Goal: Information Seeking & Learning: Compare options

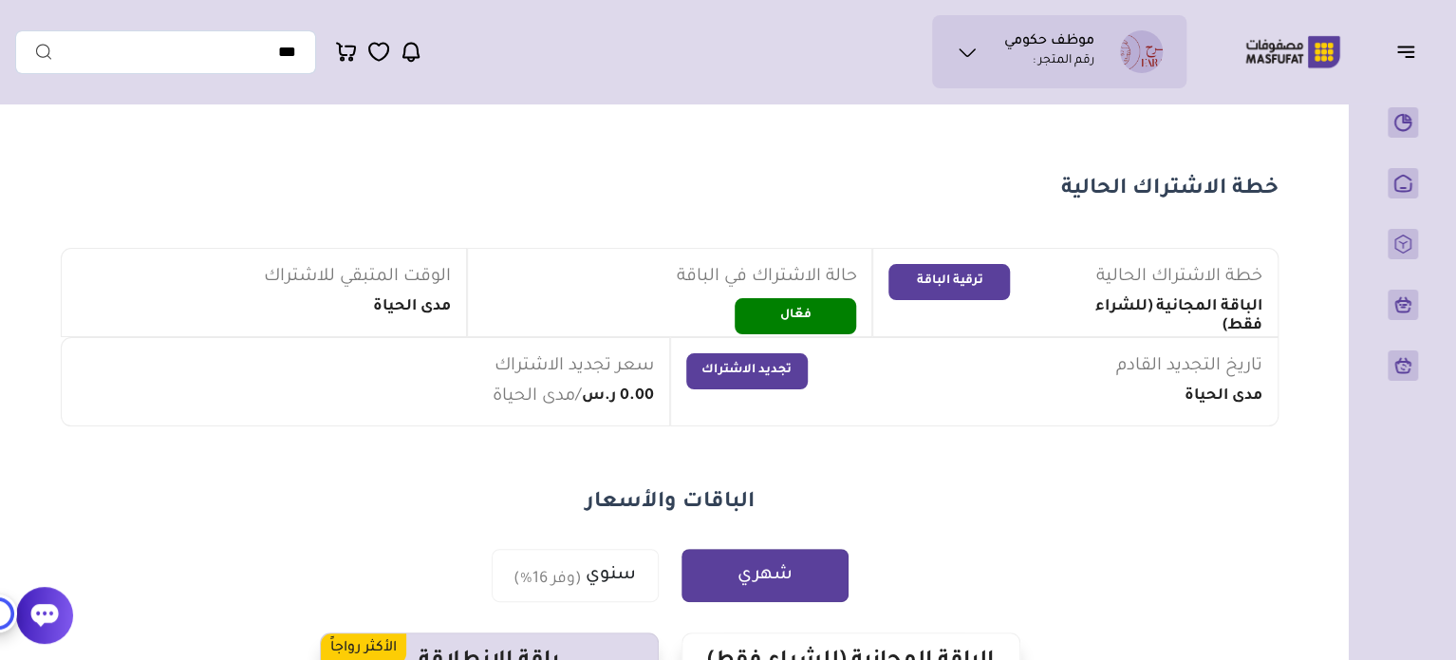
click at [965, 48] on icon at bounding box center [967, 52] width 23 height 23
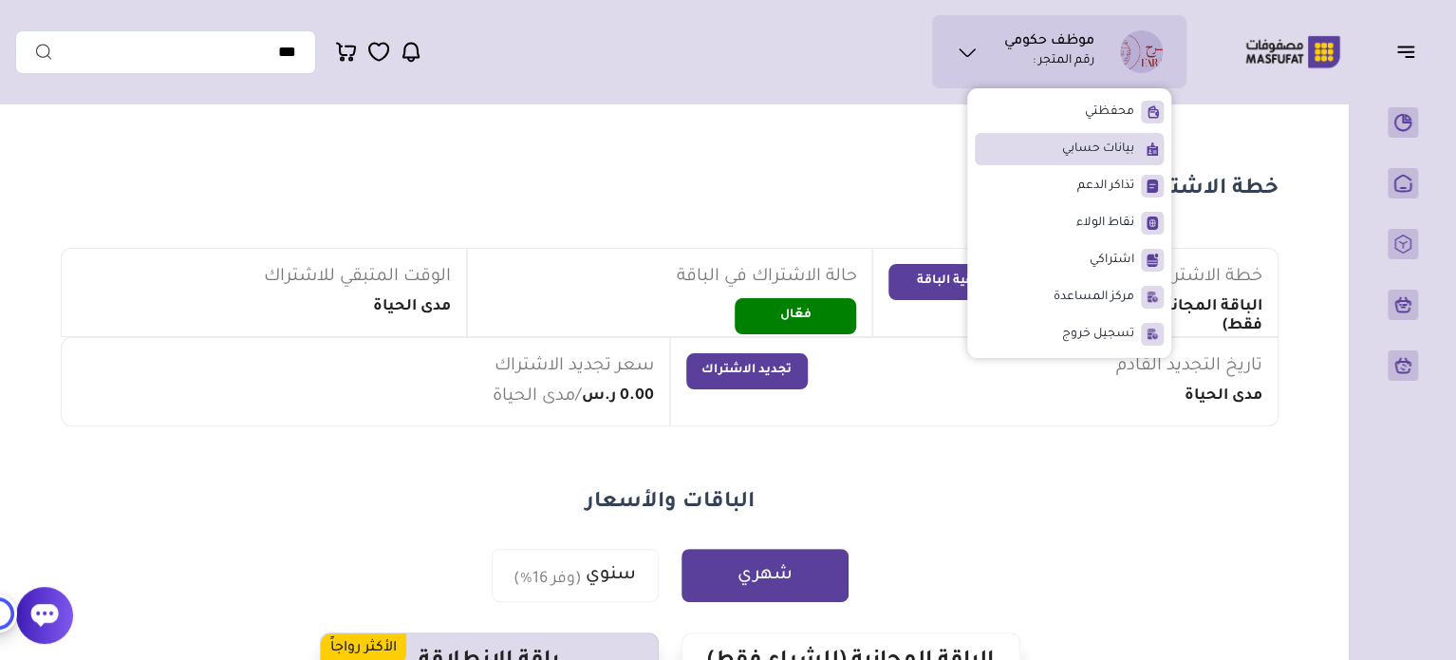
click at [1122, 148] on span "بيانات حسابي" at bounding box center [1098, 148] width 72 height 19
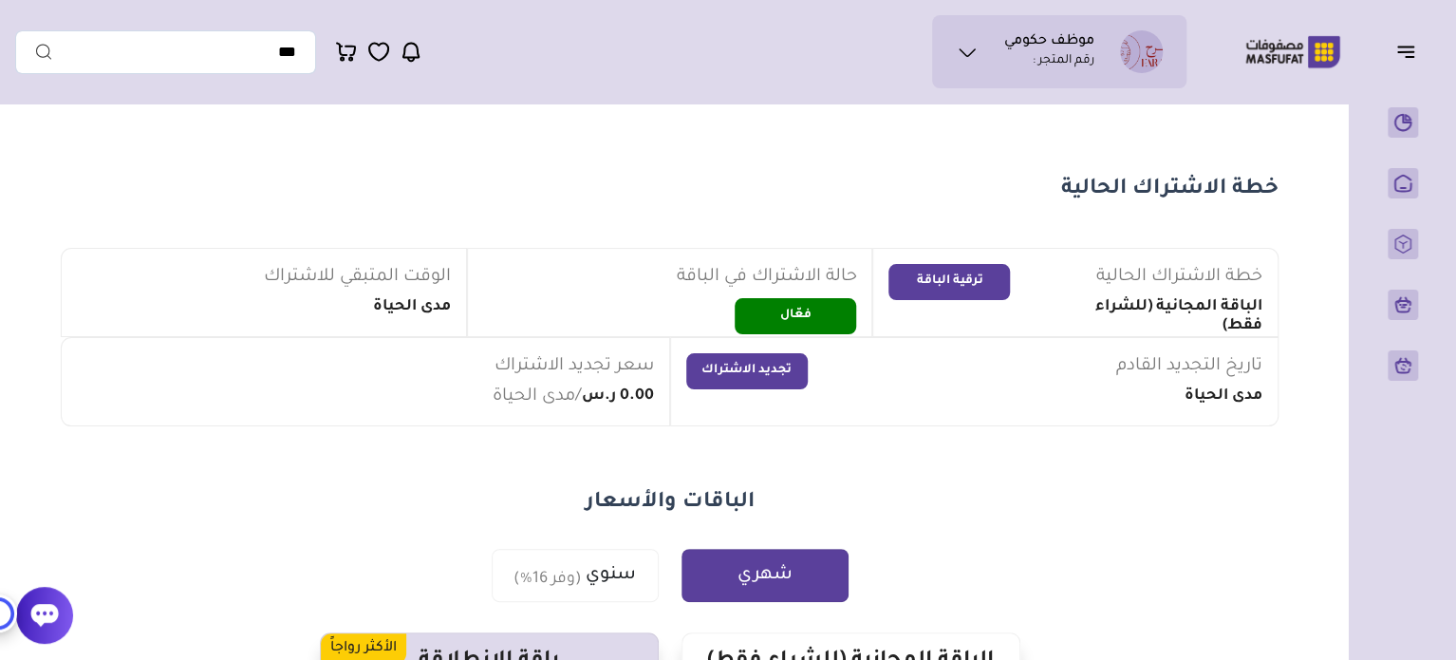
click at [965, 48] on icon at bounding box center [967, 52] width 23 height 23
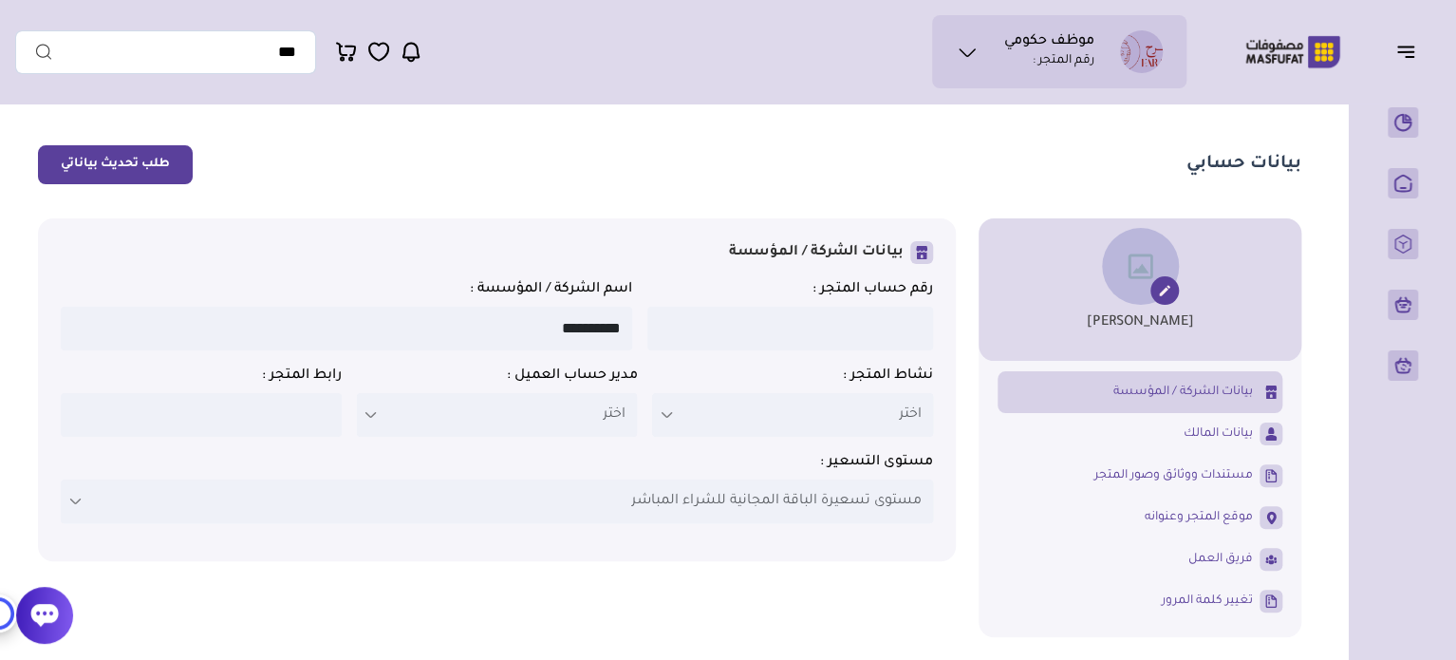
click at [140, 164] on button "طلب تحديث بياناتي" at bounding box center [115, 164] width 155 height 39
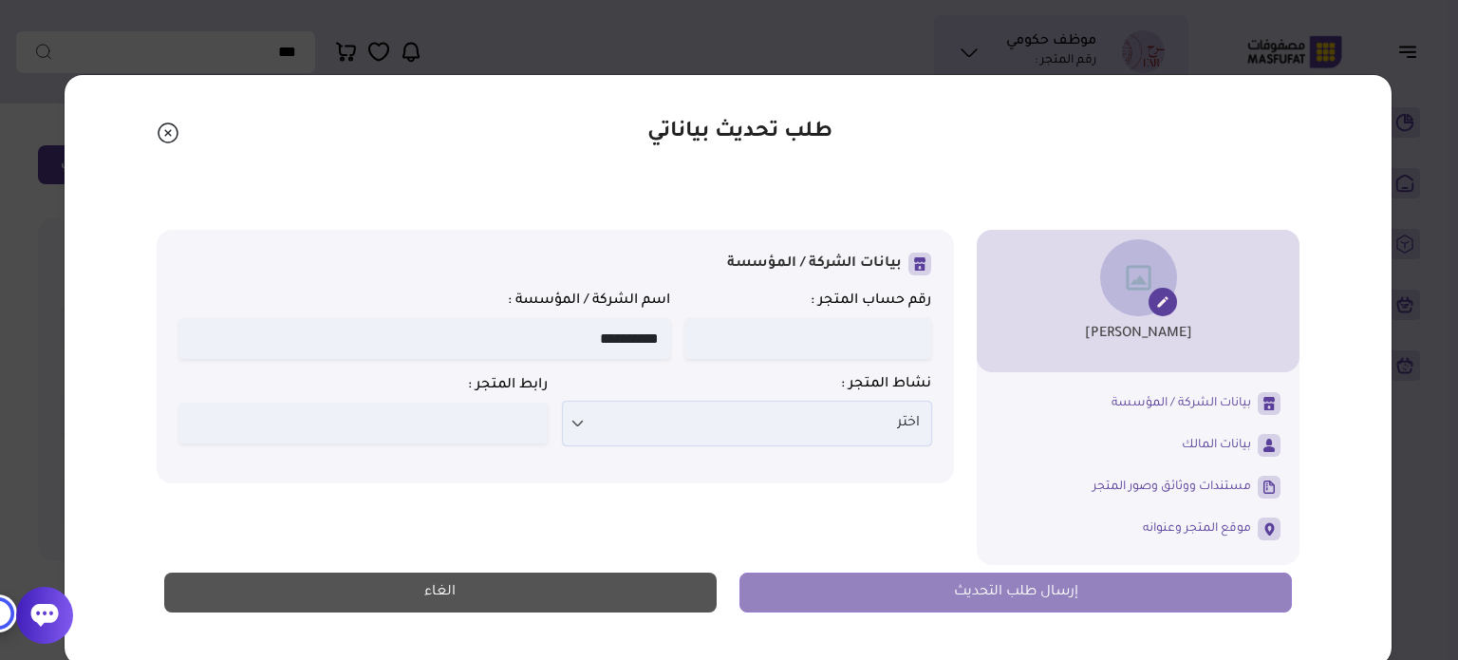
click at [654, 421] on p "اختر" at bounding box center [747, 423] width 368 height 44
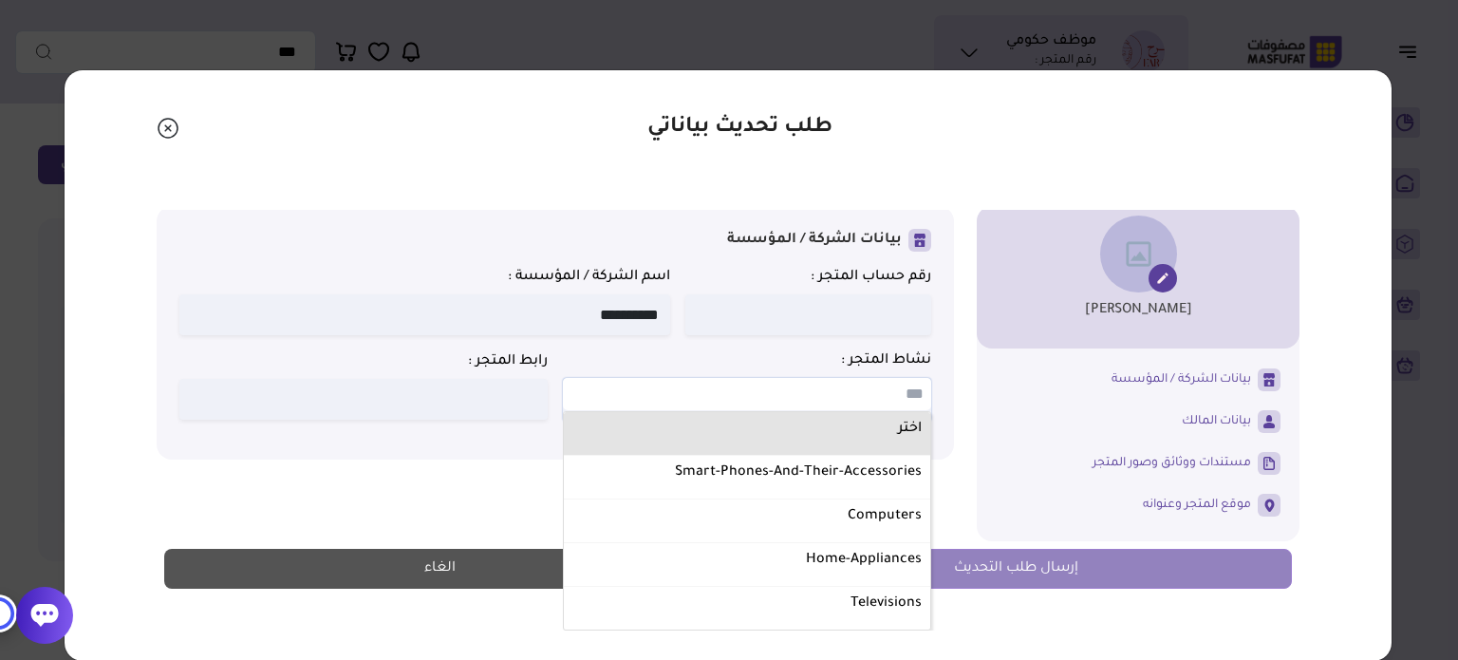
scroll to position [6, 0]
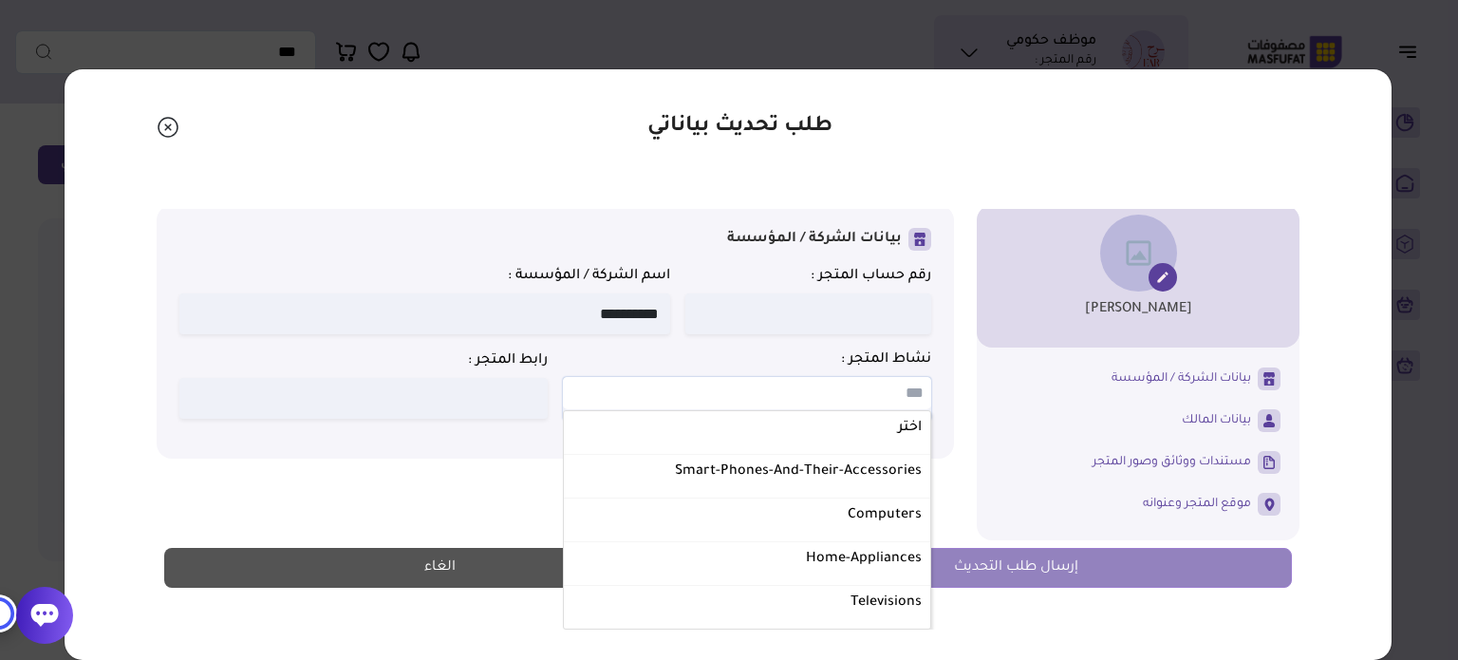
click at [846, 177] on div "طلب تحديث بياناتي محمد بن عبدالرحمن بن محمد النعيم ****" at bounding box center [728, 364] width 1329 height 592
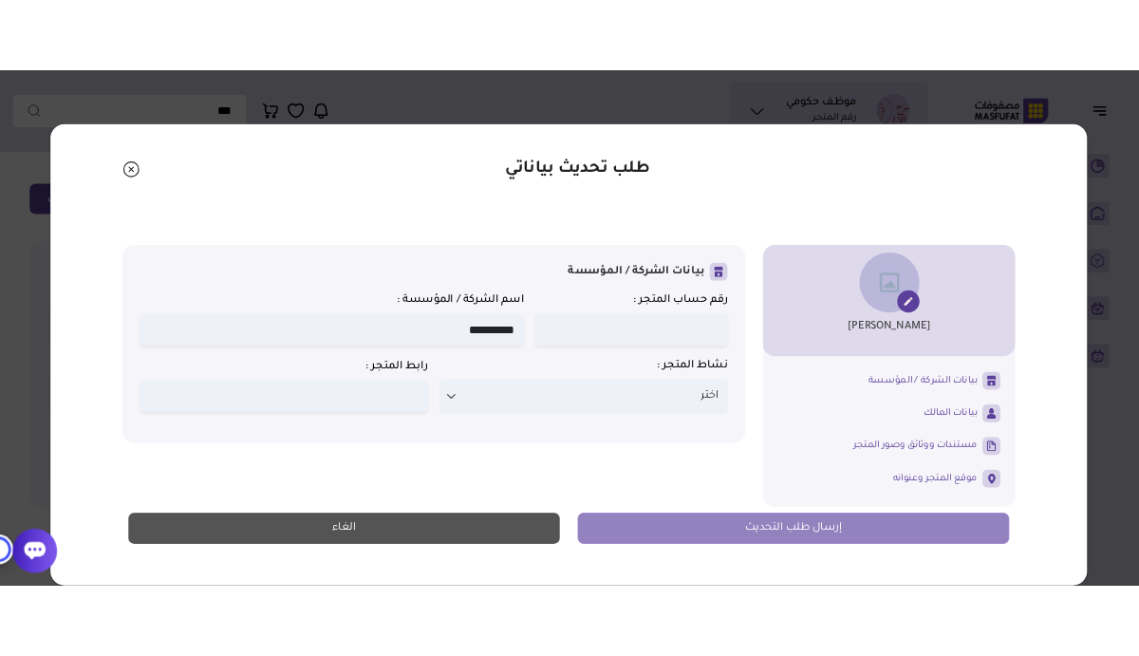
scroll to position [0, 0]
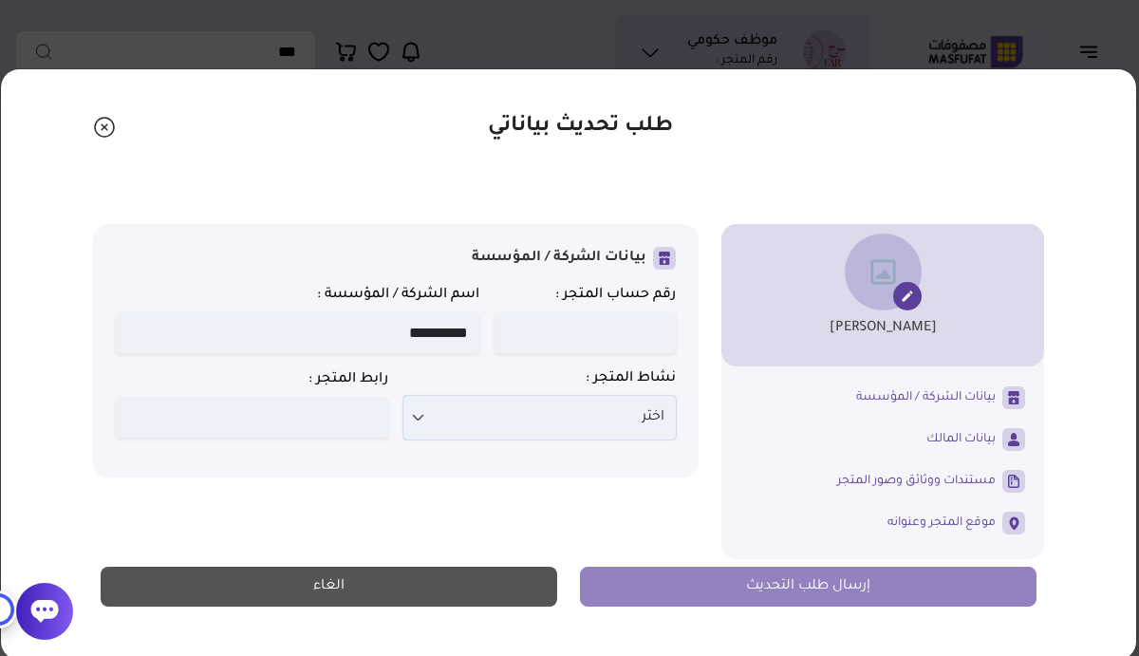
click at [415, 420] on icon at bounding box center [417, 417] width 15 height 15
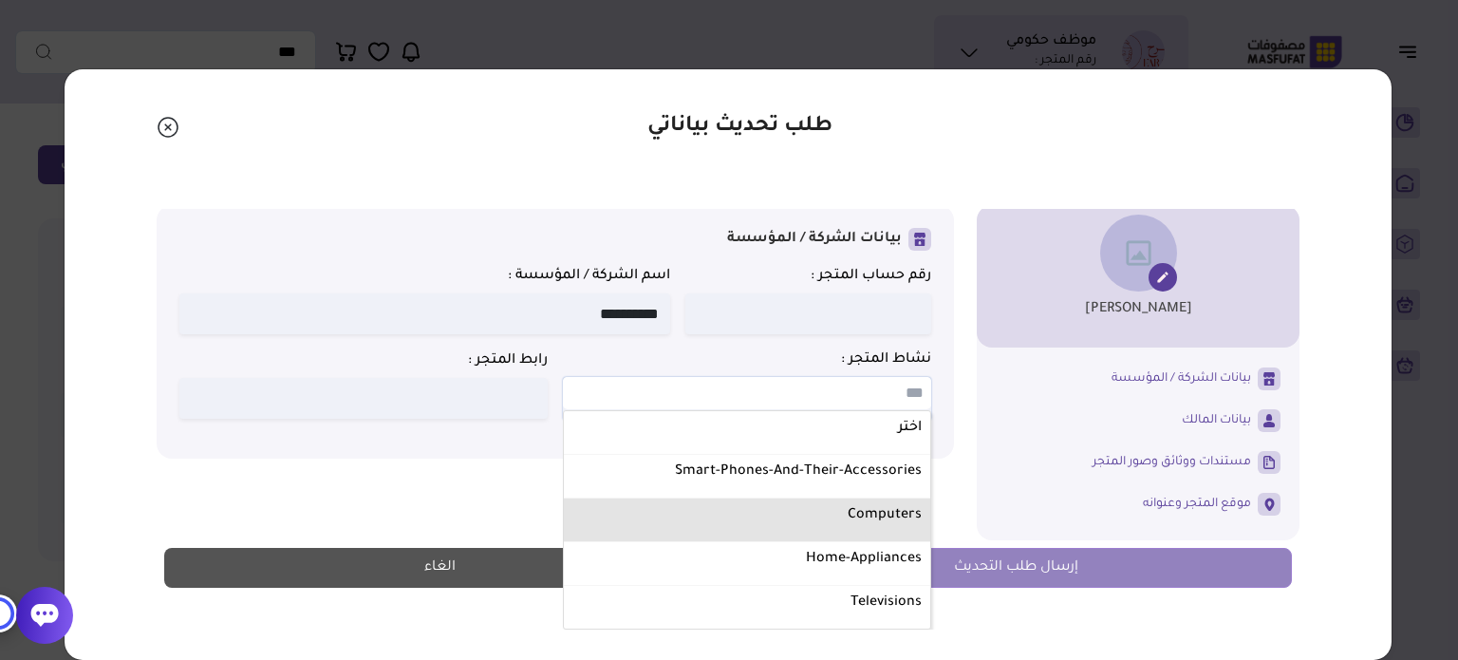
scroll to position [38, 0]
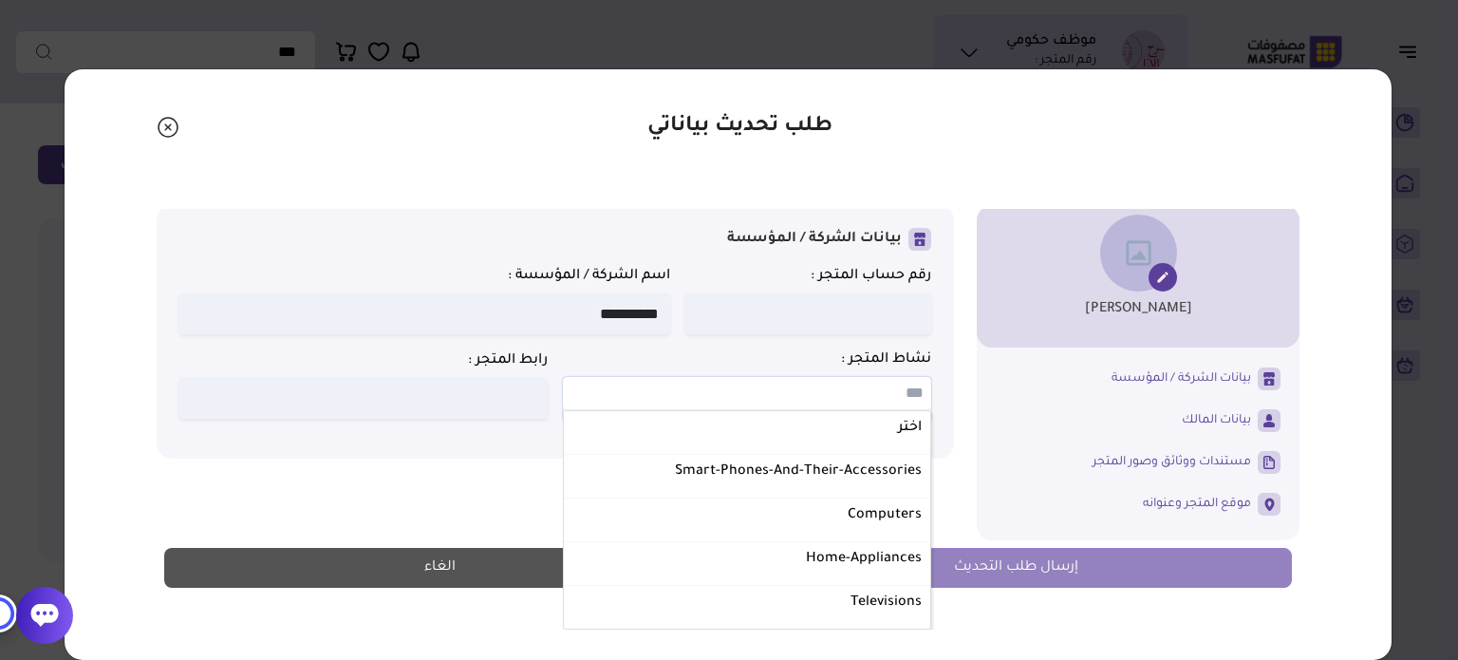
click at [717, 350] on label "نشاط المتجر :" at bounding box center [747, 359] width 368 height 19
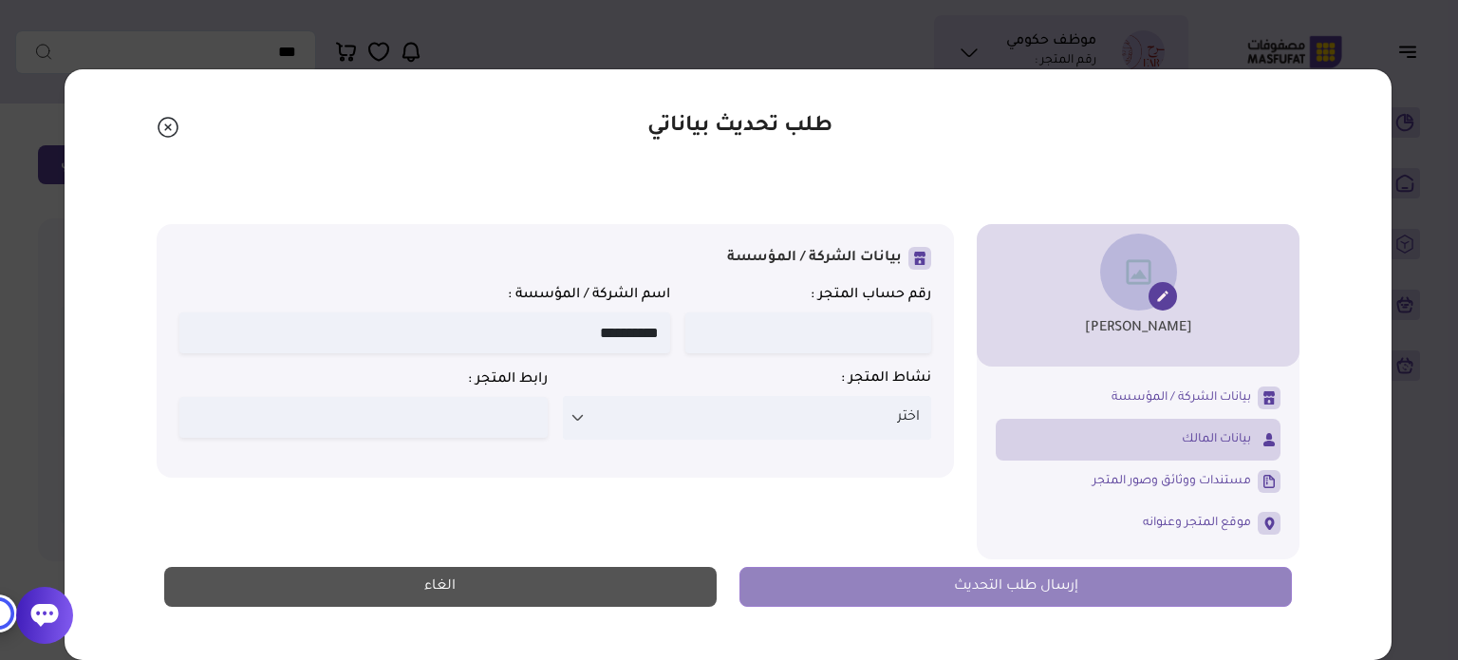
click at [1235, 432] on span "بيانات المالك" at bounding box center [1215, 439] width 69 height 17
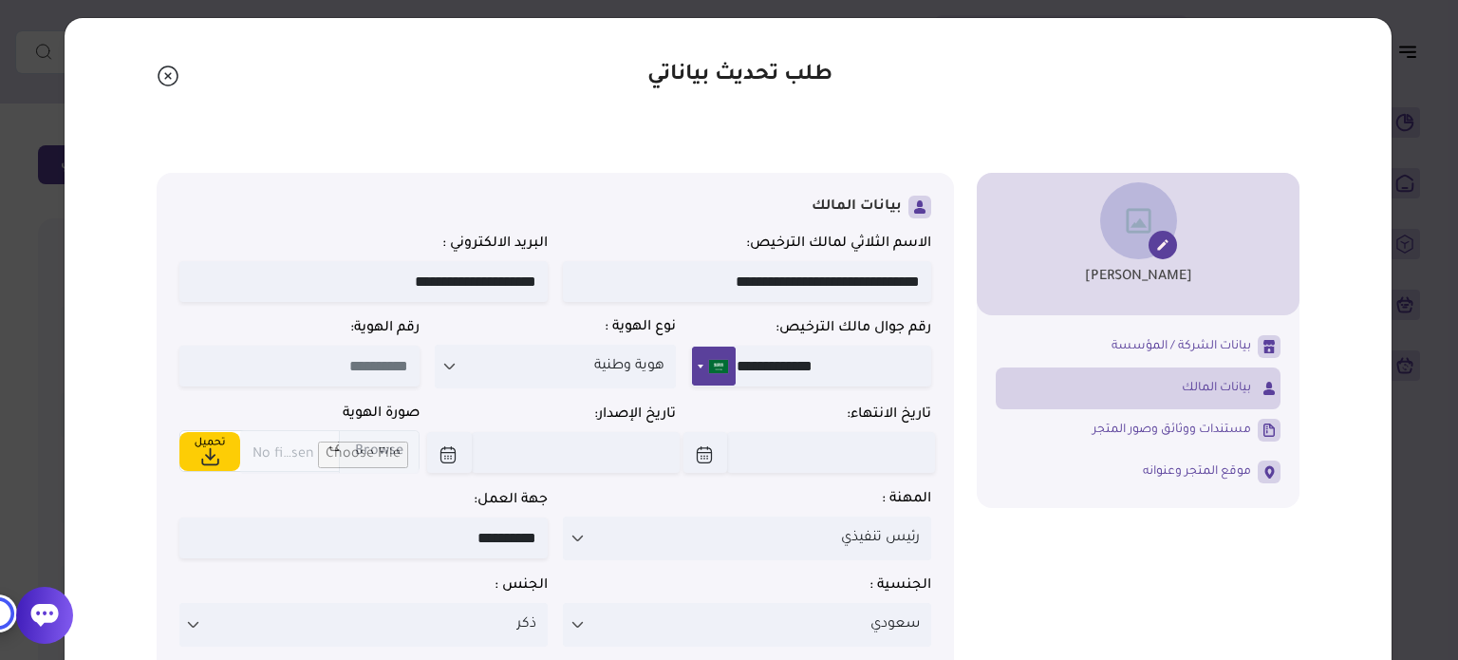
scroll to position [106, 0]
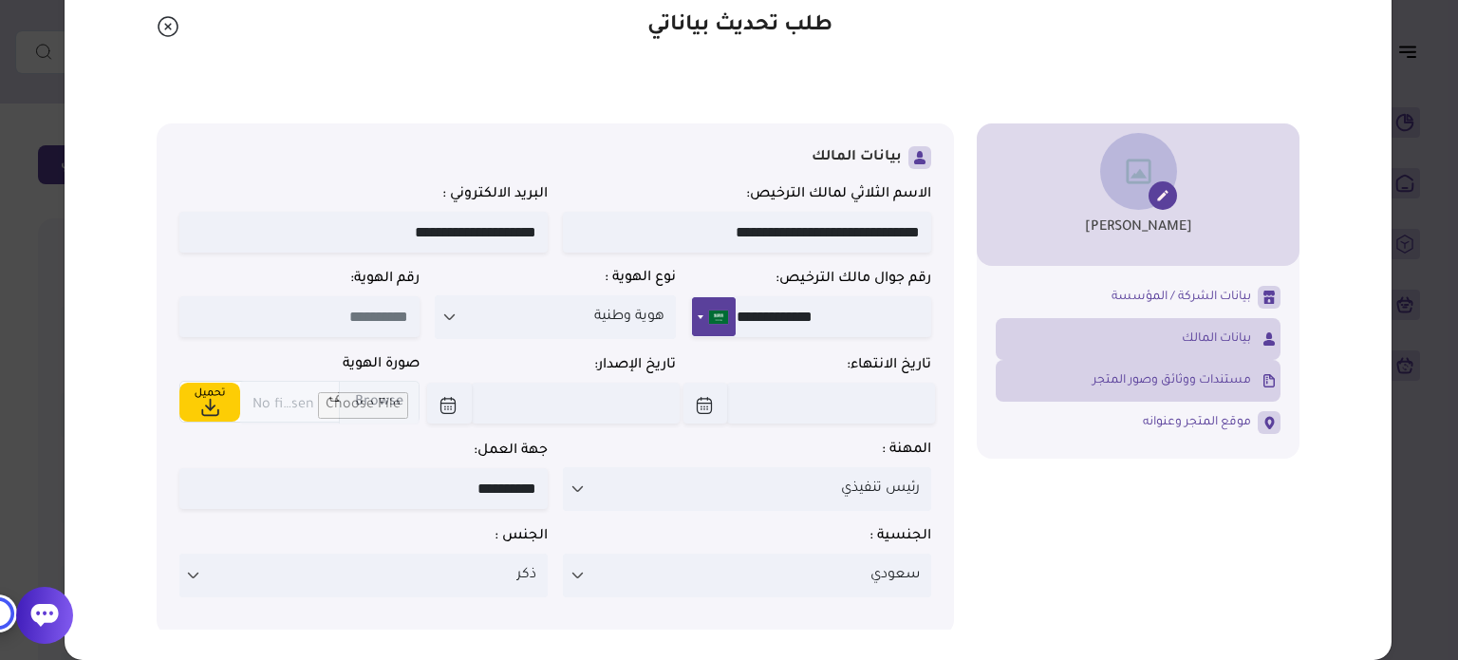
click at [1174, 381] on span "مستندات ووثائق وصور المتجر" at bounding box center [1171, 380] width 158 height 17
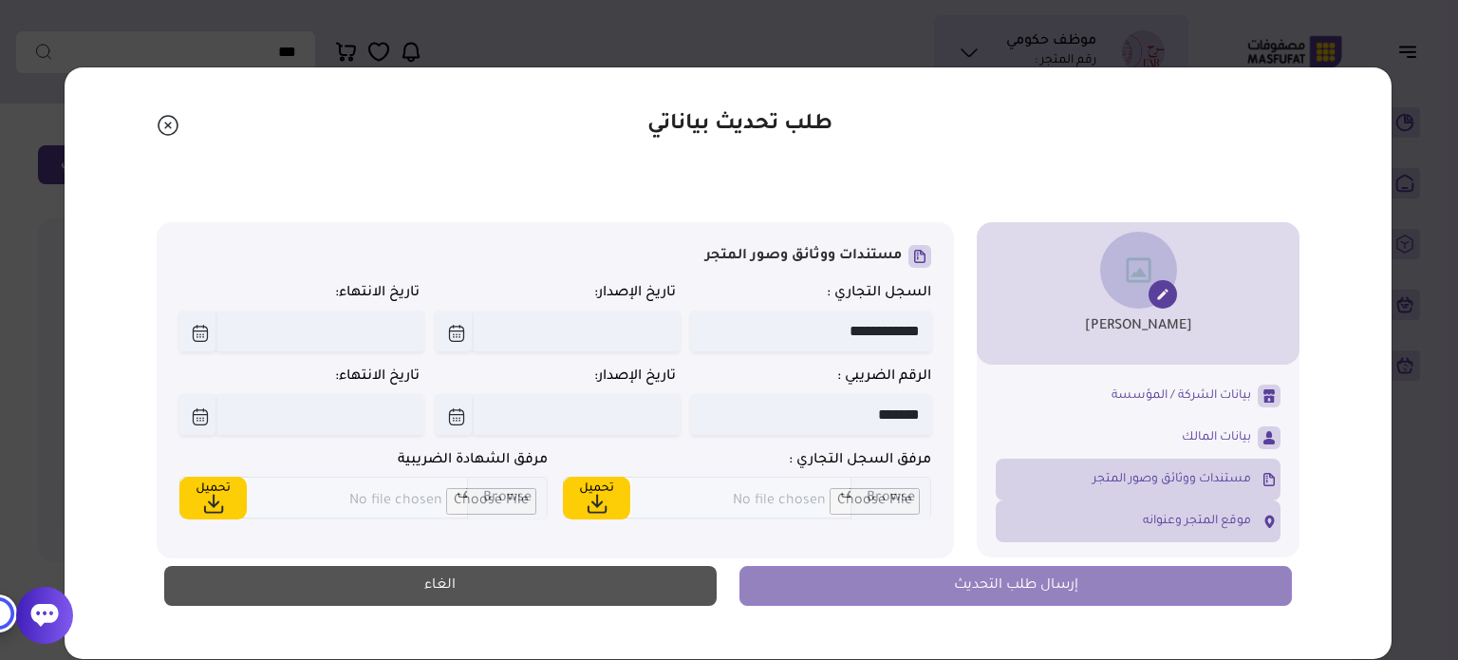
click at [1217, 515] on span "موقع المتجر وعنوانه" at bounding box center [1197, 520] width 108 height 17
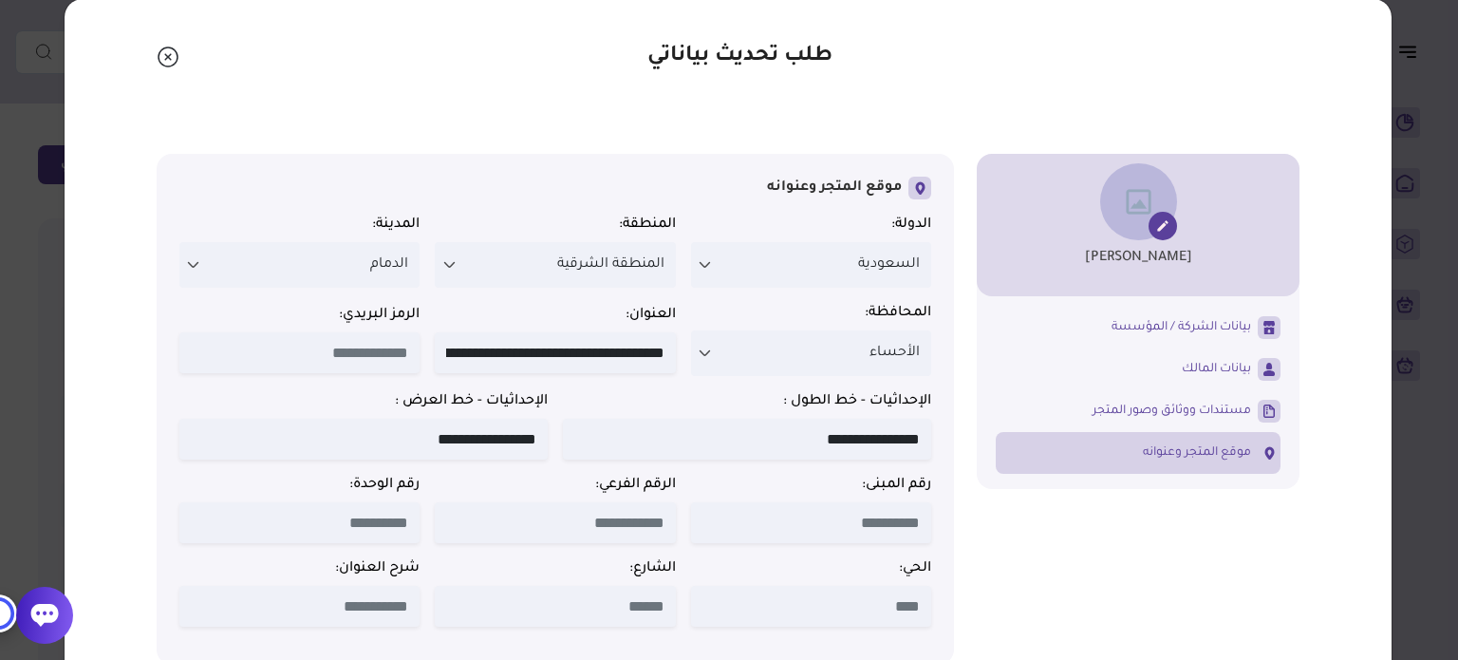
scroll to position [106, 0]
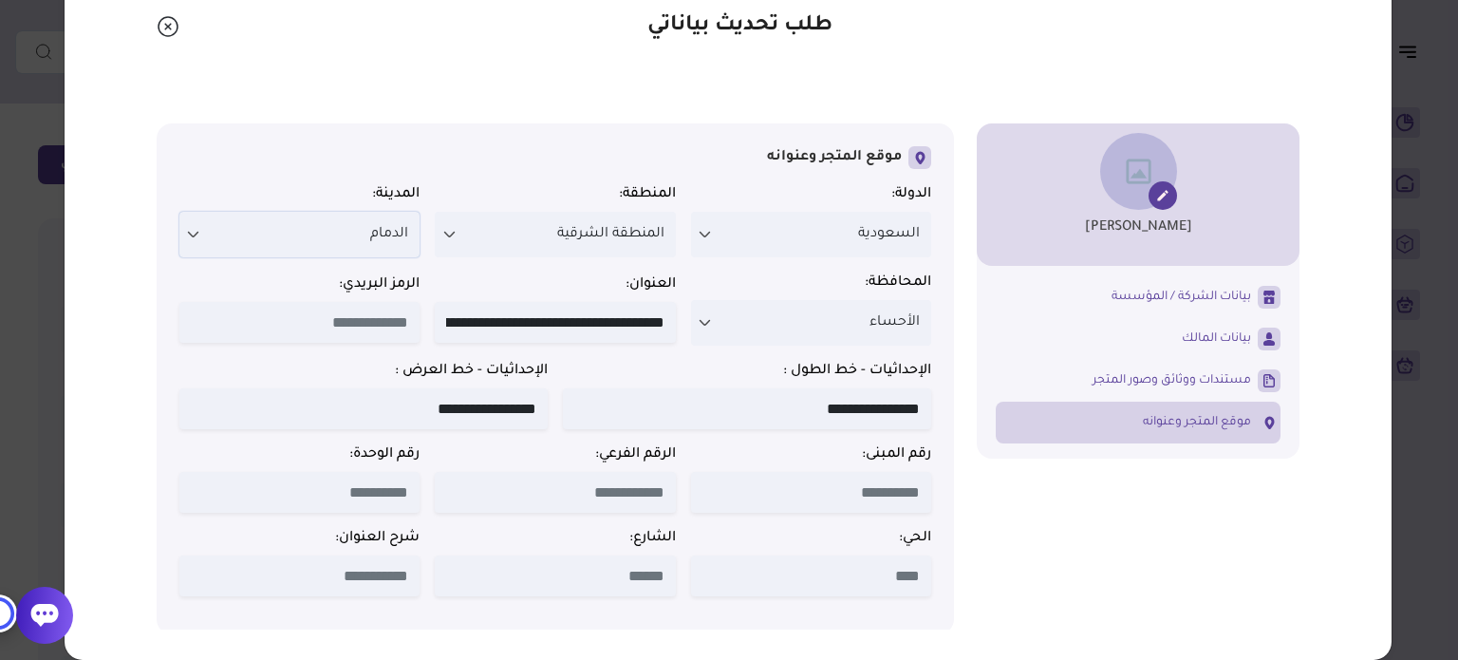
click at [194, 232] on icon at bounding box center [193, 234] width 15 height 15
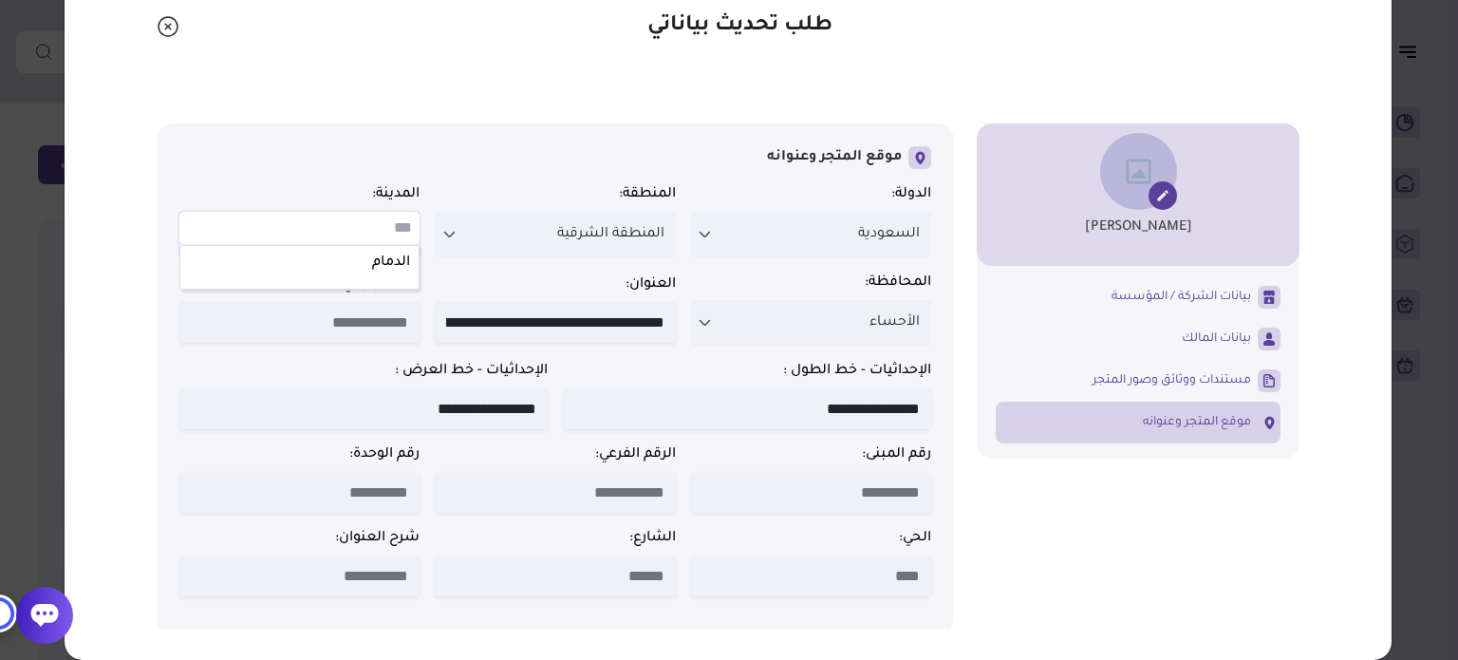
click at [194, 232] on input "text" at bounding box center [299, 228] width 240 height 32
click at [263, 173] on div "موقع المتجر وعنوانه الدولة: ******** ******** ****** ******* **** *** السعودية …" at bounding box center [555, 378] width 752 height 465
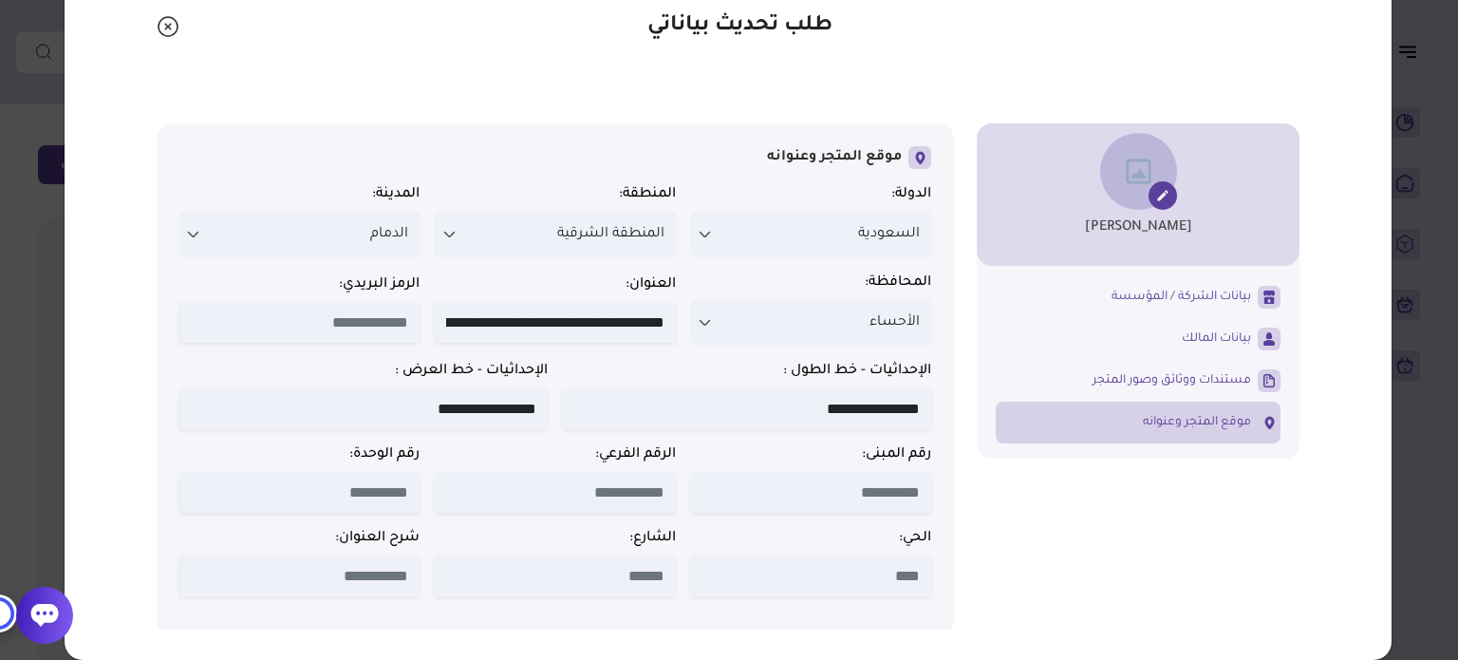
click at [964, 257] on div "محمد بن عبدالرحمن بن محمد النعيم بيانات الشركة / المؤسسة "" at bounding box center [728, 378] width 1143 height 511
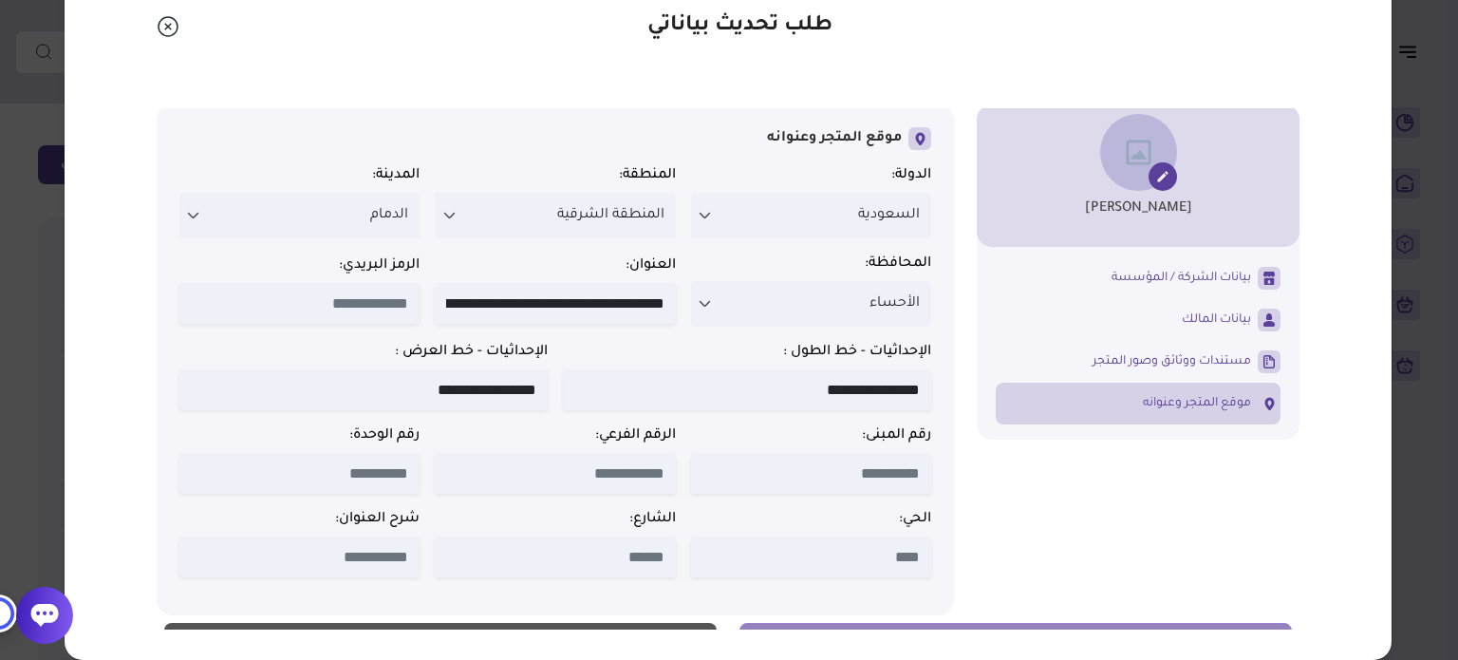
scroll to position [0, 0]
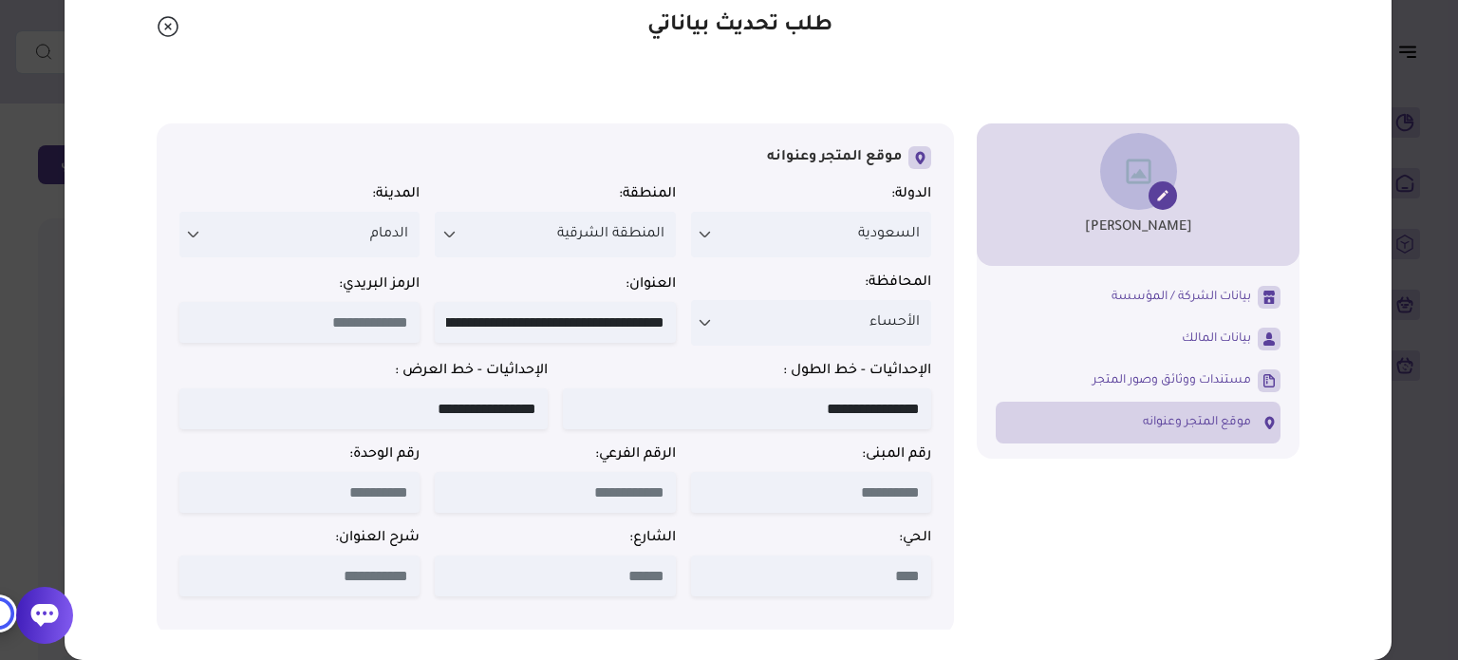
click at [171, 22] on icon "Close" at bounding box center [168, 26] width 23 height 23
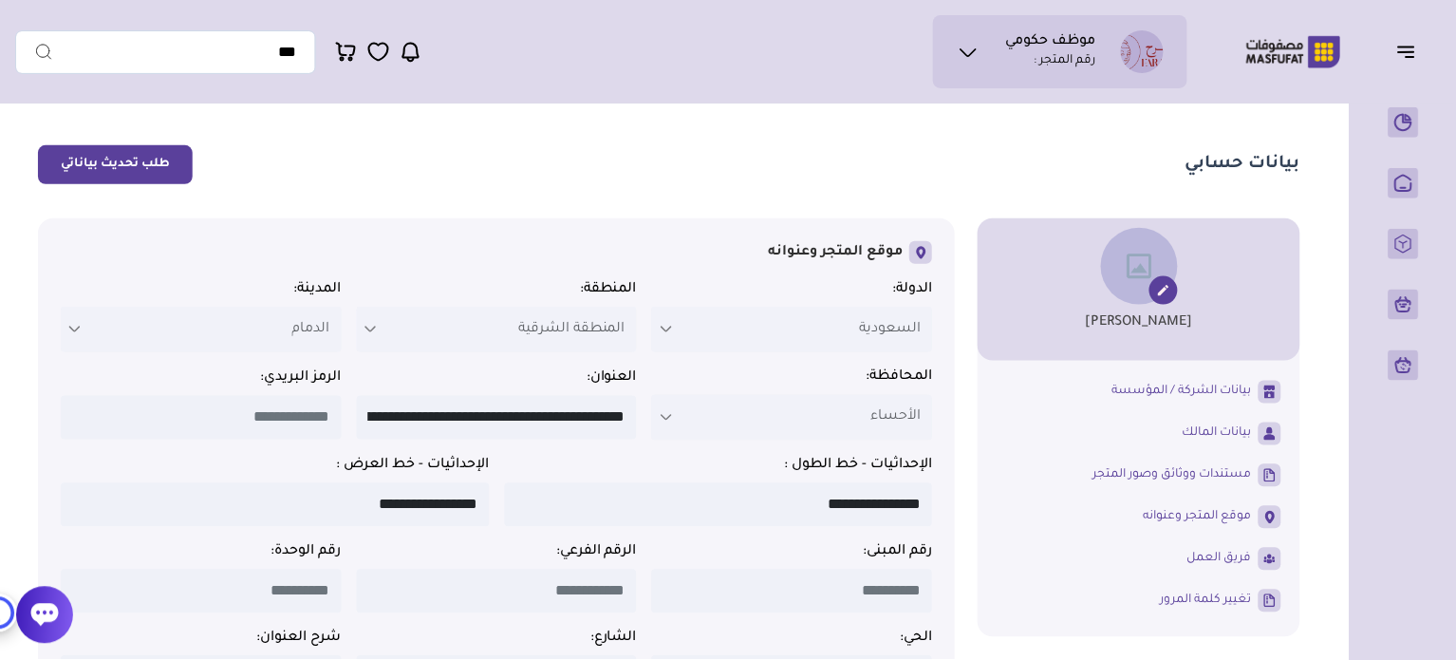
scroll to position [85, 0]
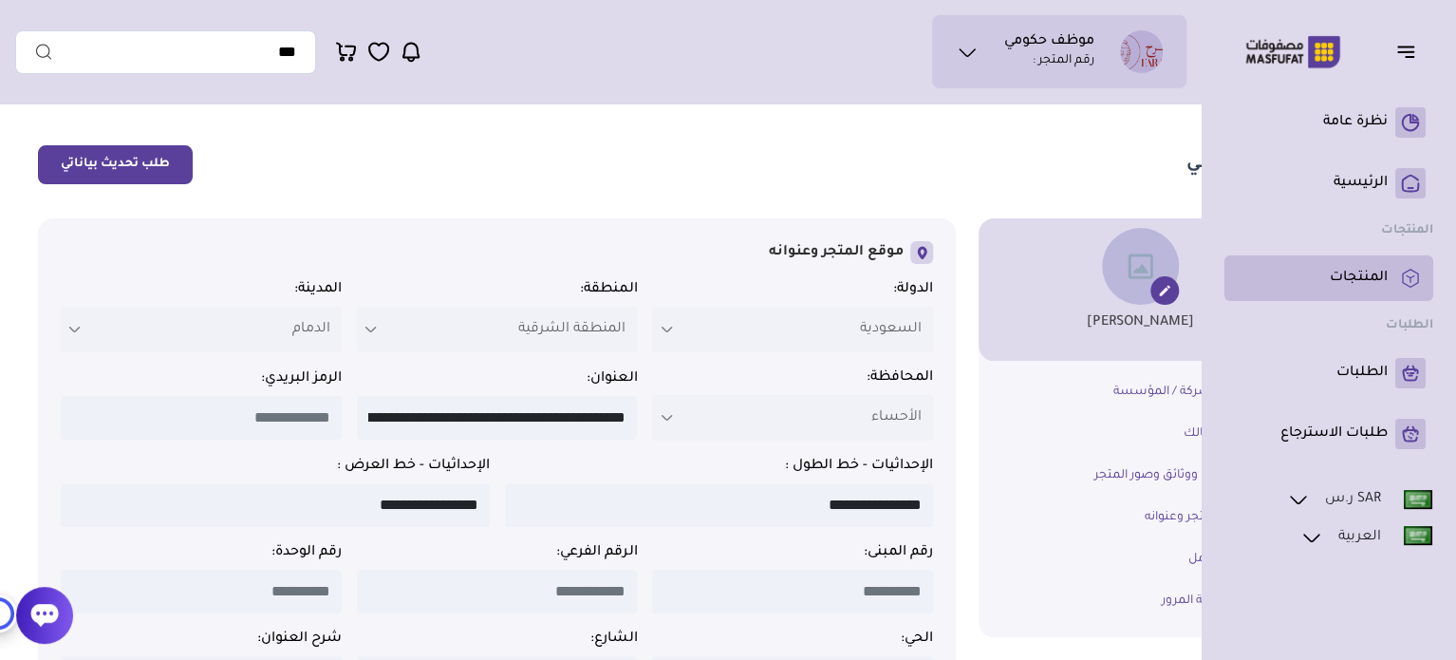
click at [1401, 272] on rect at bounding box center [1410, 278] width 30 height 30
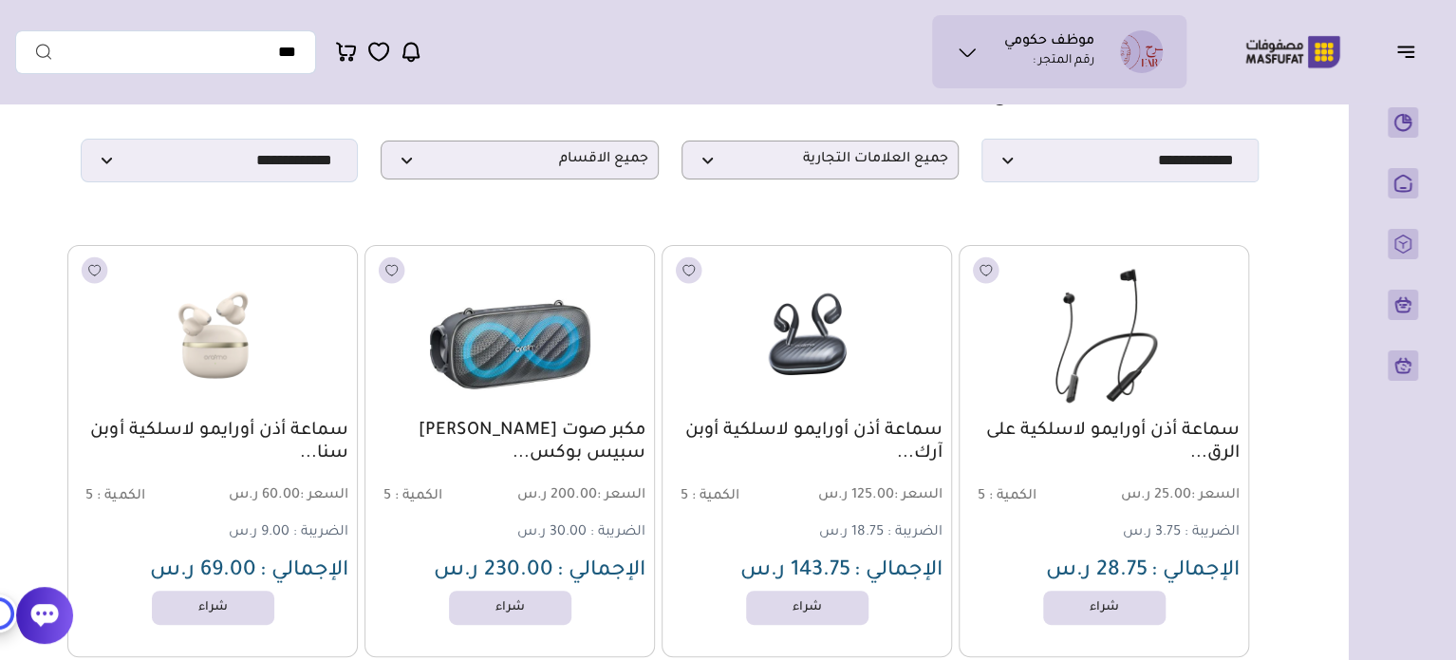
scroll to position [190, 0]
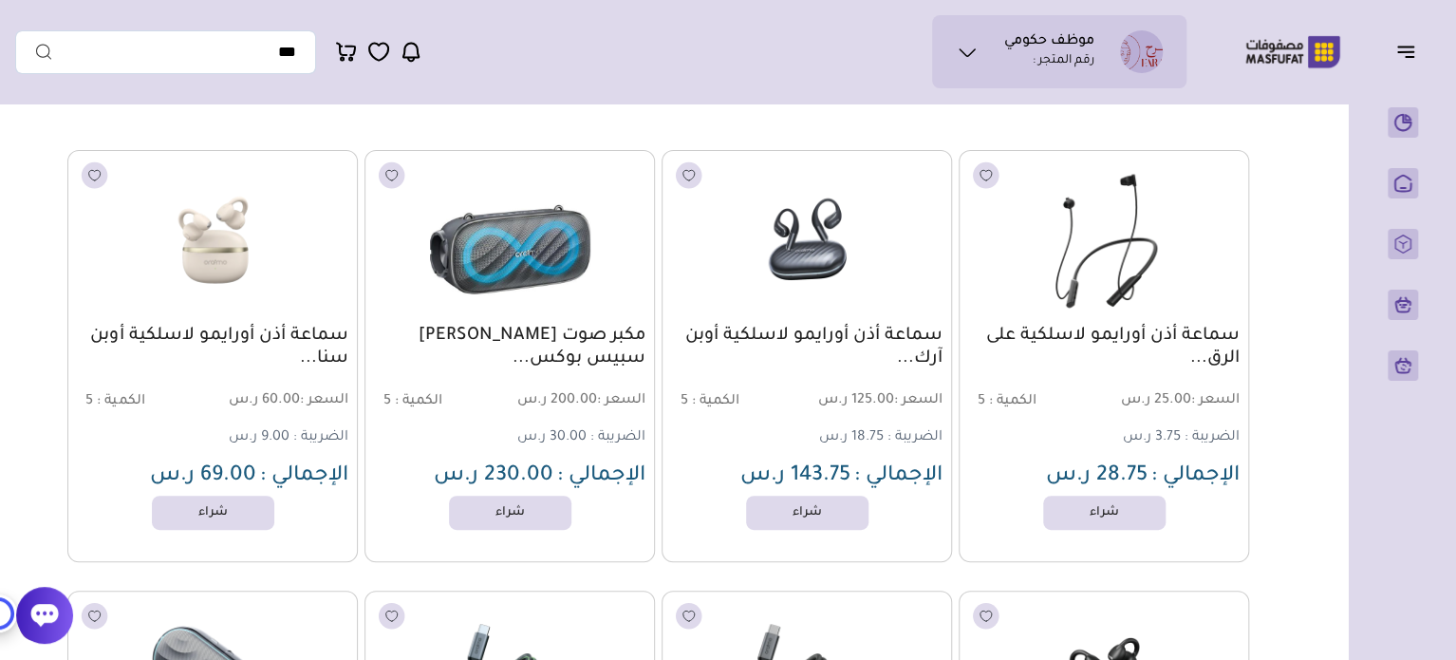
click at [965, 49] on icon at bounding box center [967, 52] width 23 height 23
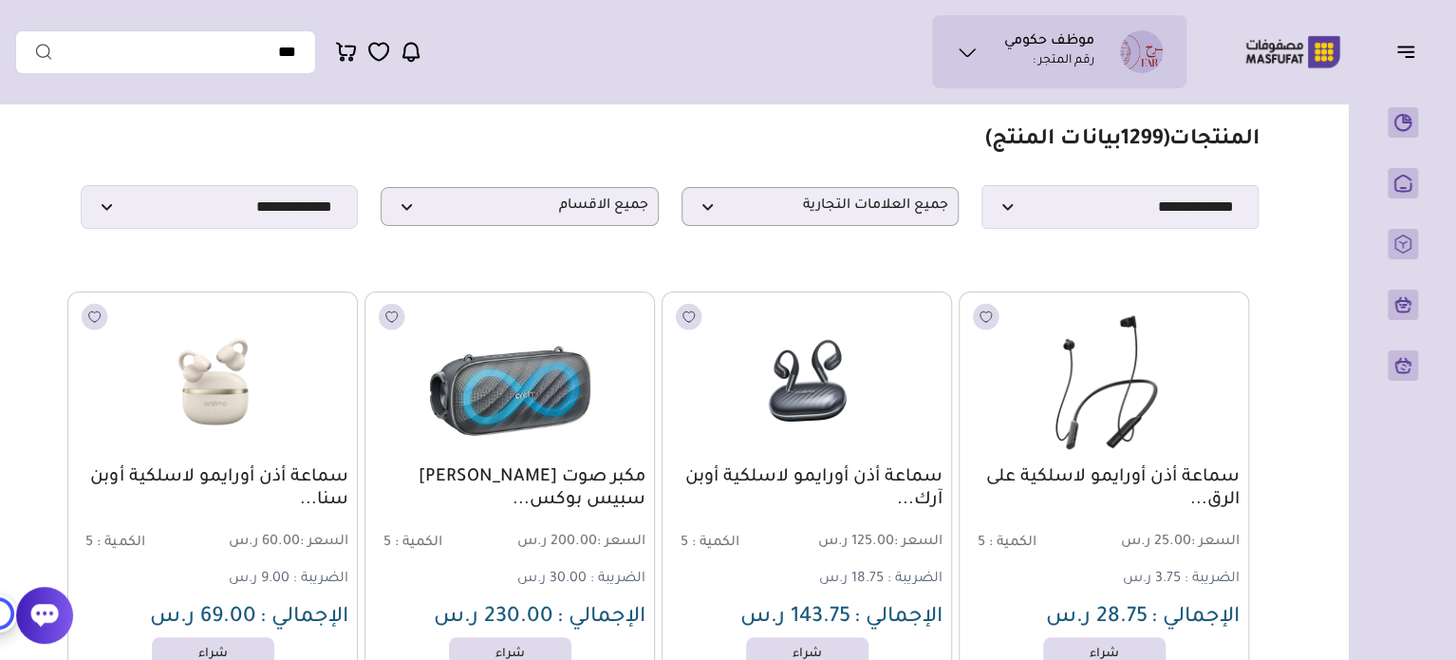
scroll to position [0, 0]
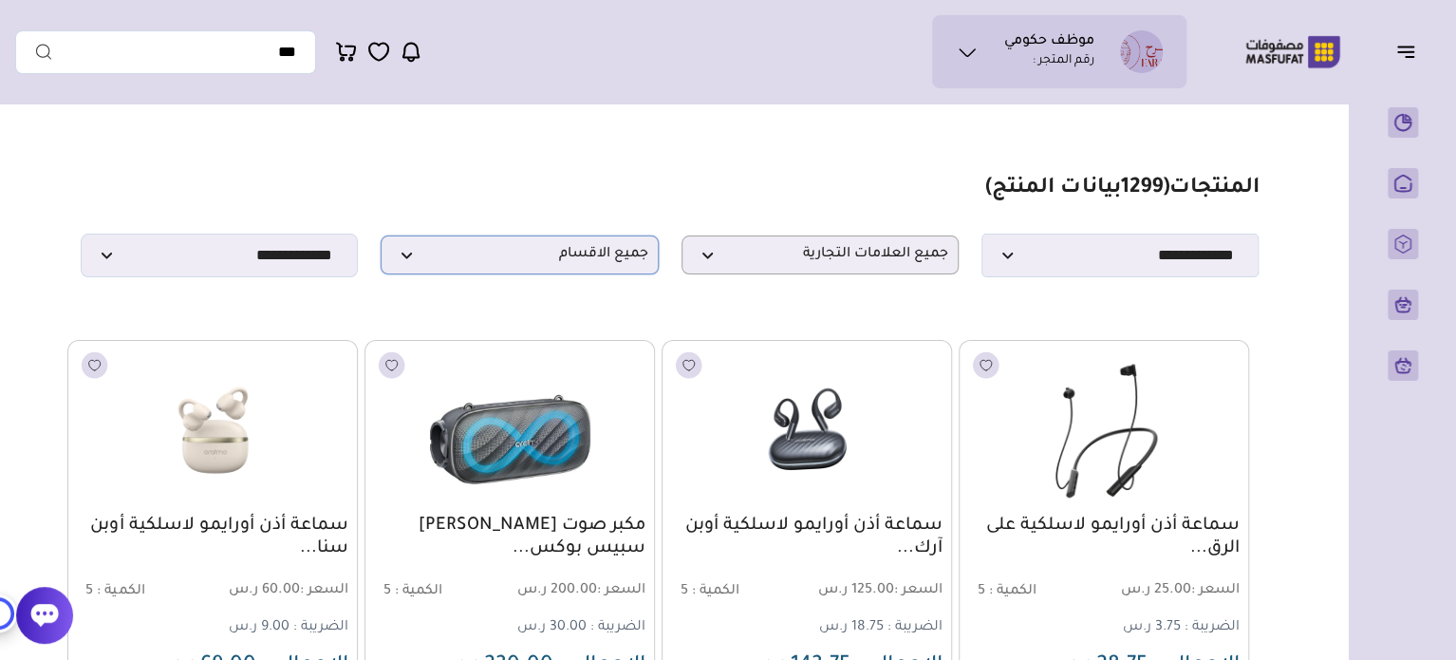
click at [522, 264] on span "جميع الاقسام" at bounding box center [519, 255] width 256 height 18
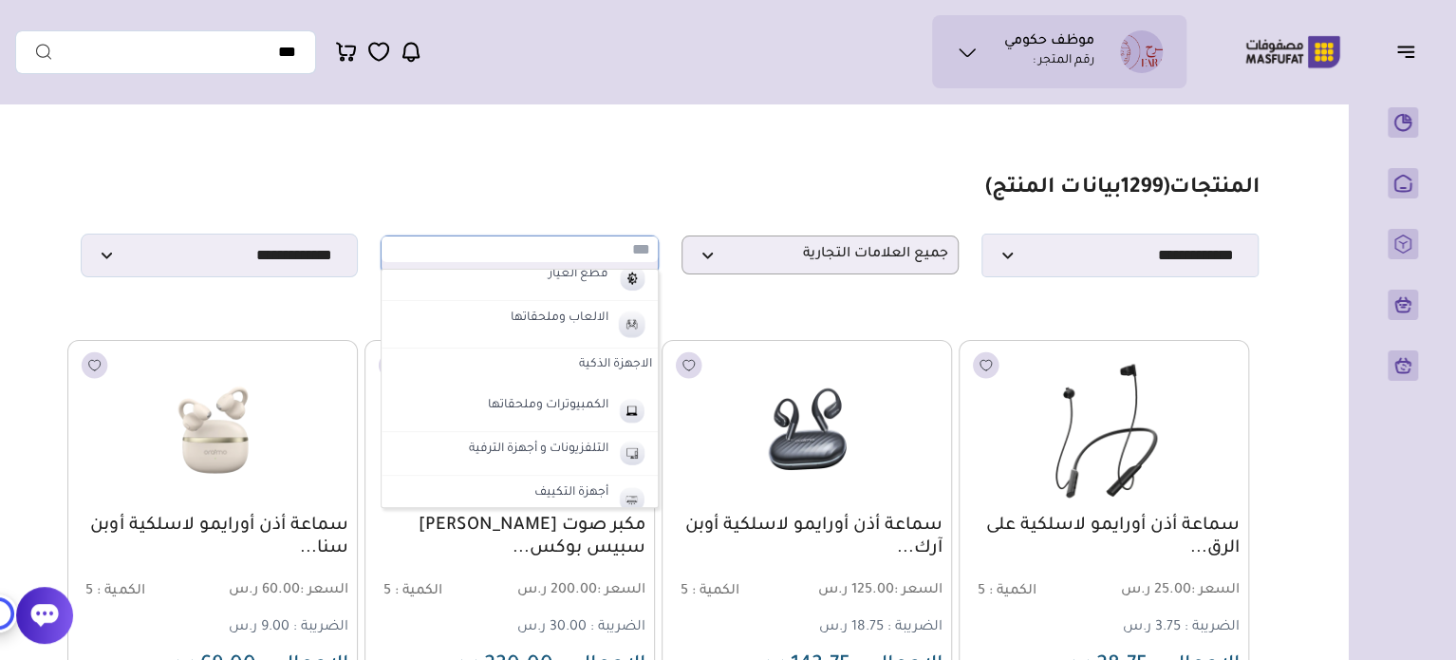
scroll to position [569, 0]
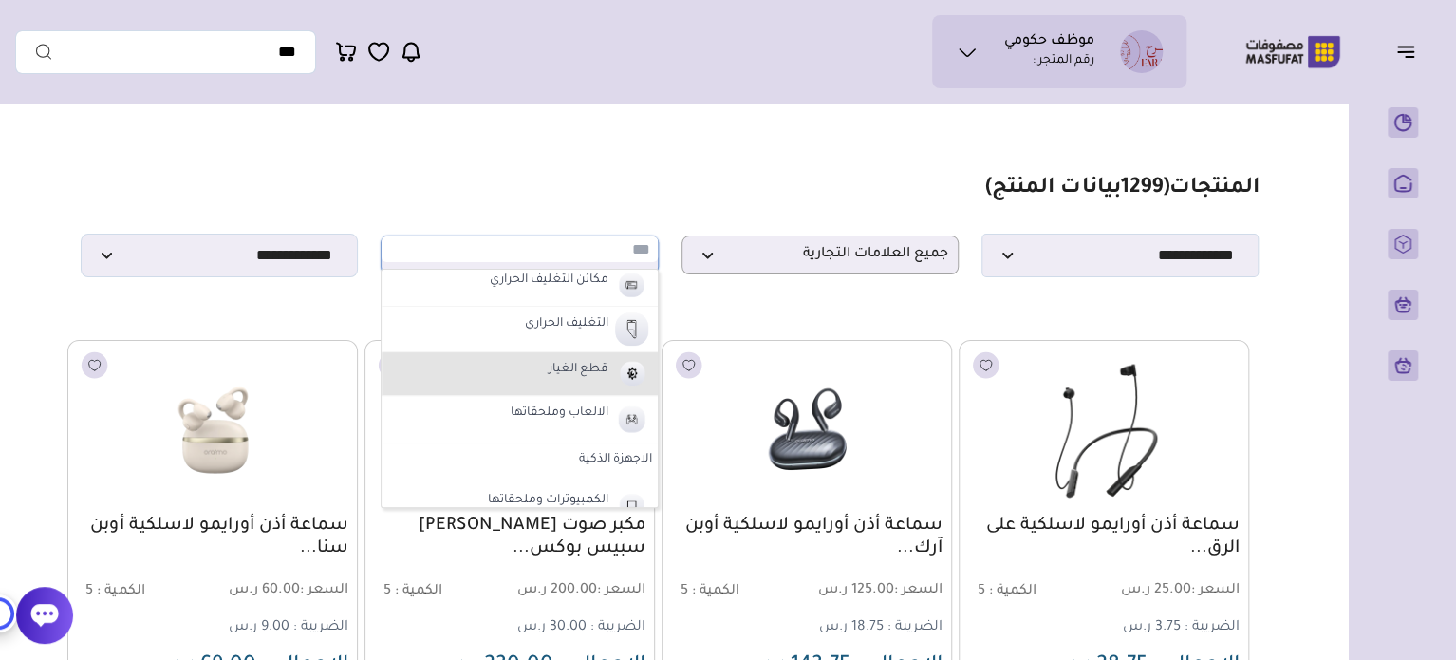
click at [462, 378] on li "قطع الغيار" at bounding box center [518, 374] width 275 height 44
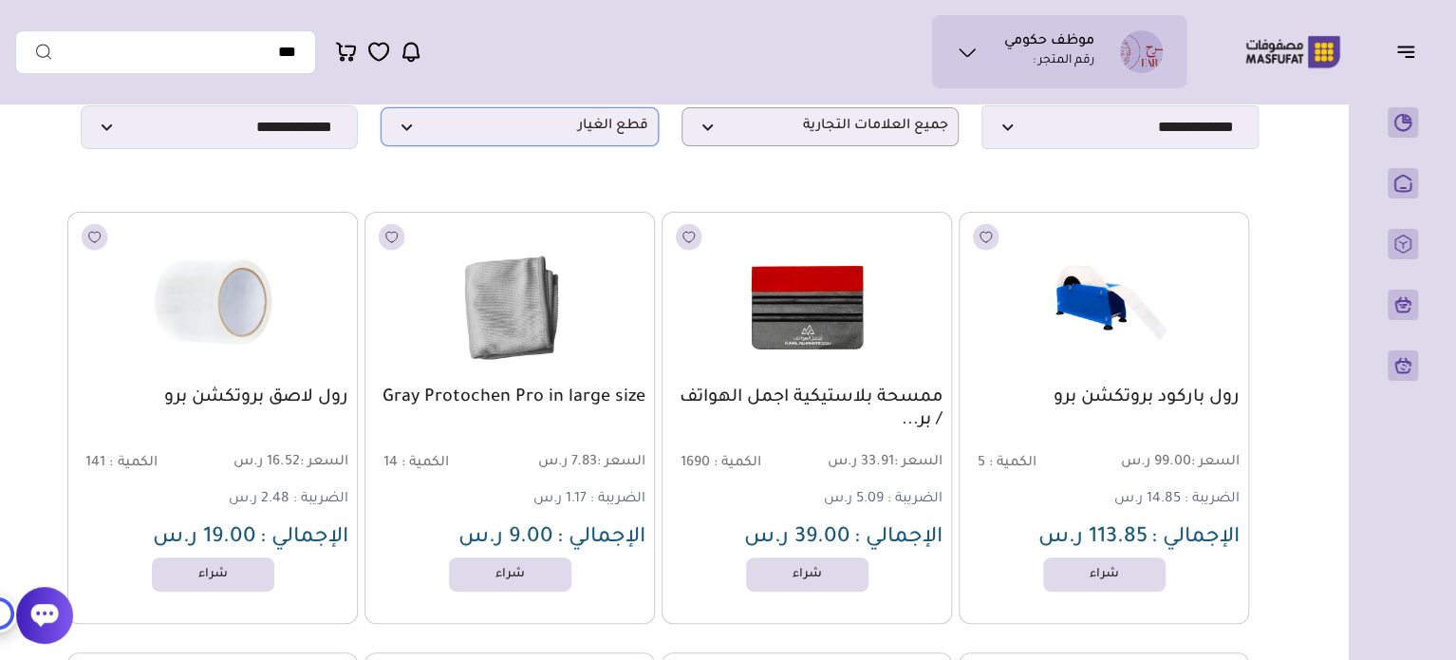
scroll to position [95, 0]
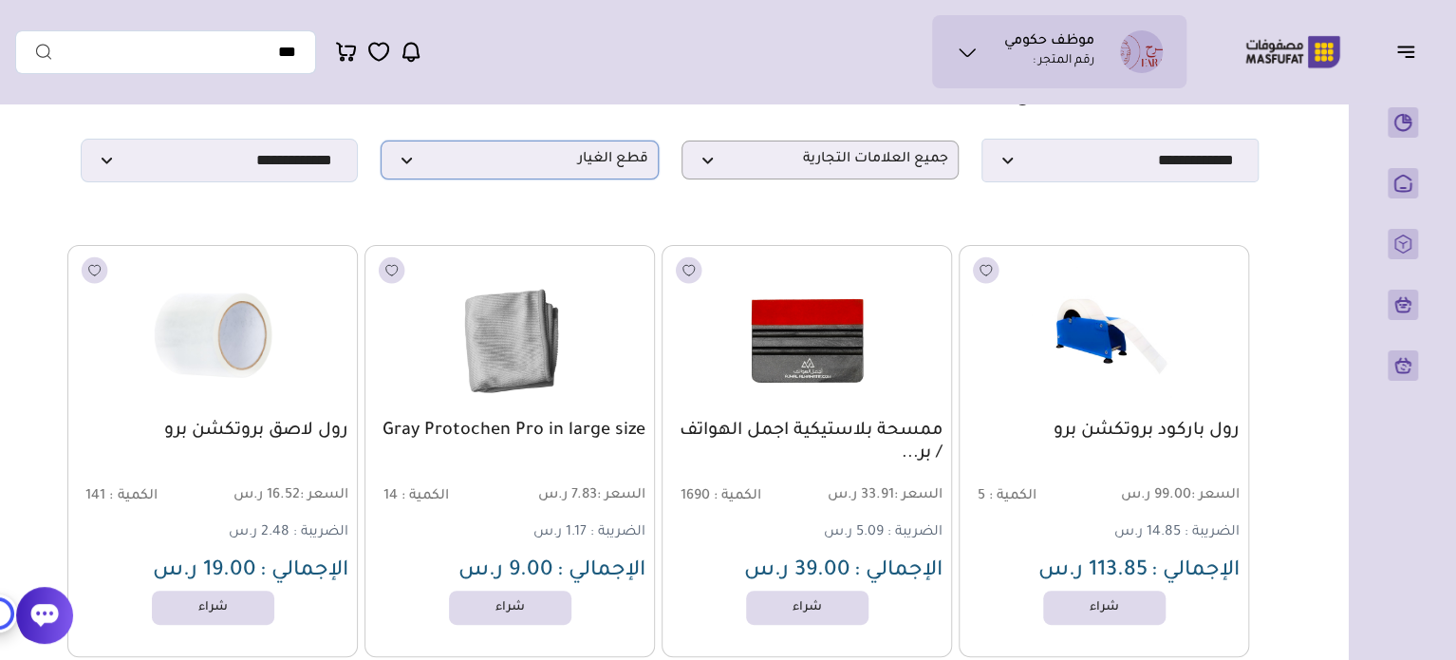
click at [499, 162] on span "قطع الغيار" at bounding box center [519, 160] width 256 height 18
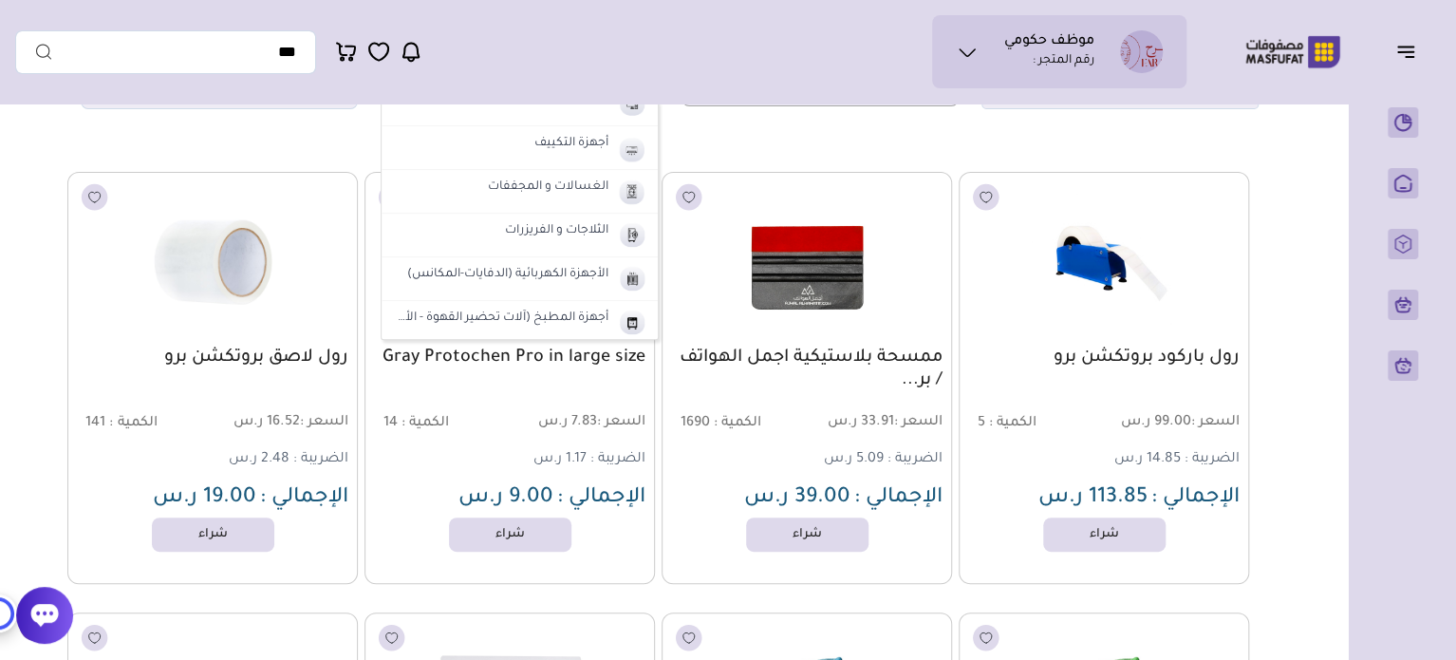
scroll to position [190, 0]
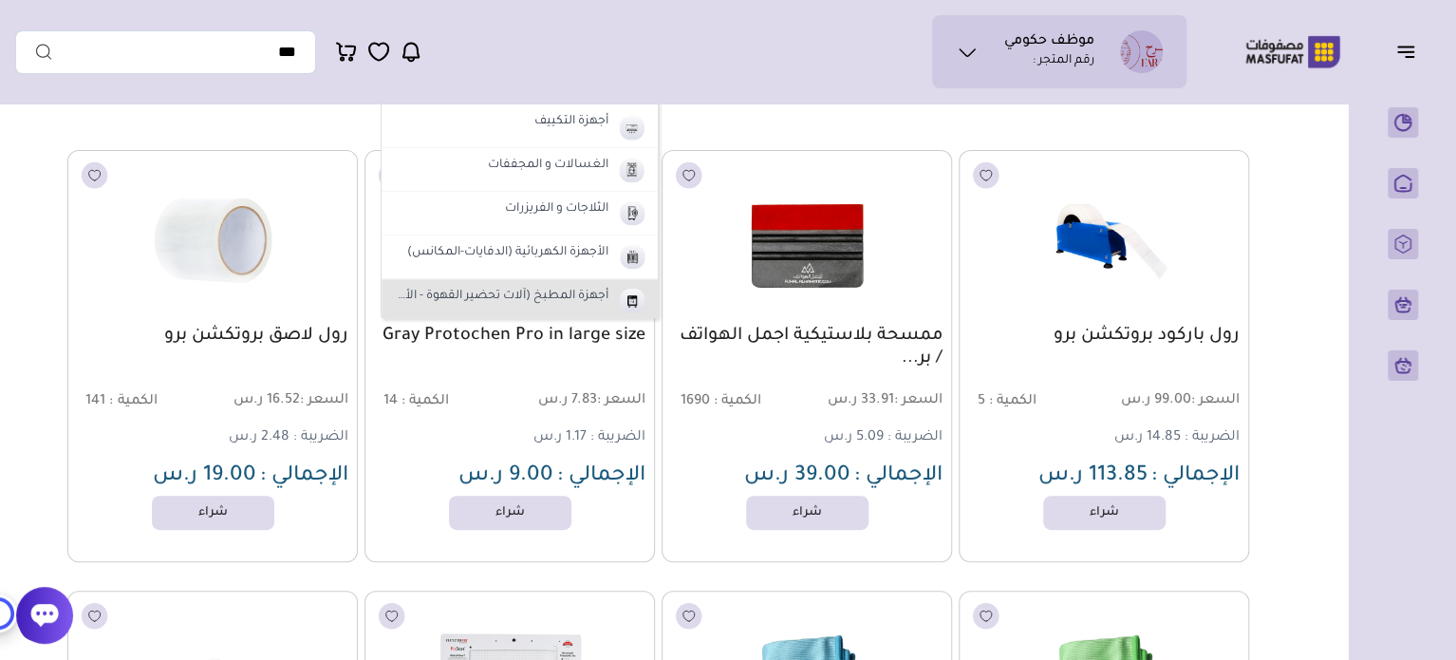
click at [484, 295] on label "أجهزة المطبخ (آلات تحضير القهوة - الأفران)" at bounding box center [498, 297] width 223 height 25
select select "**"
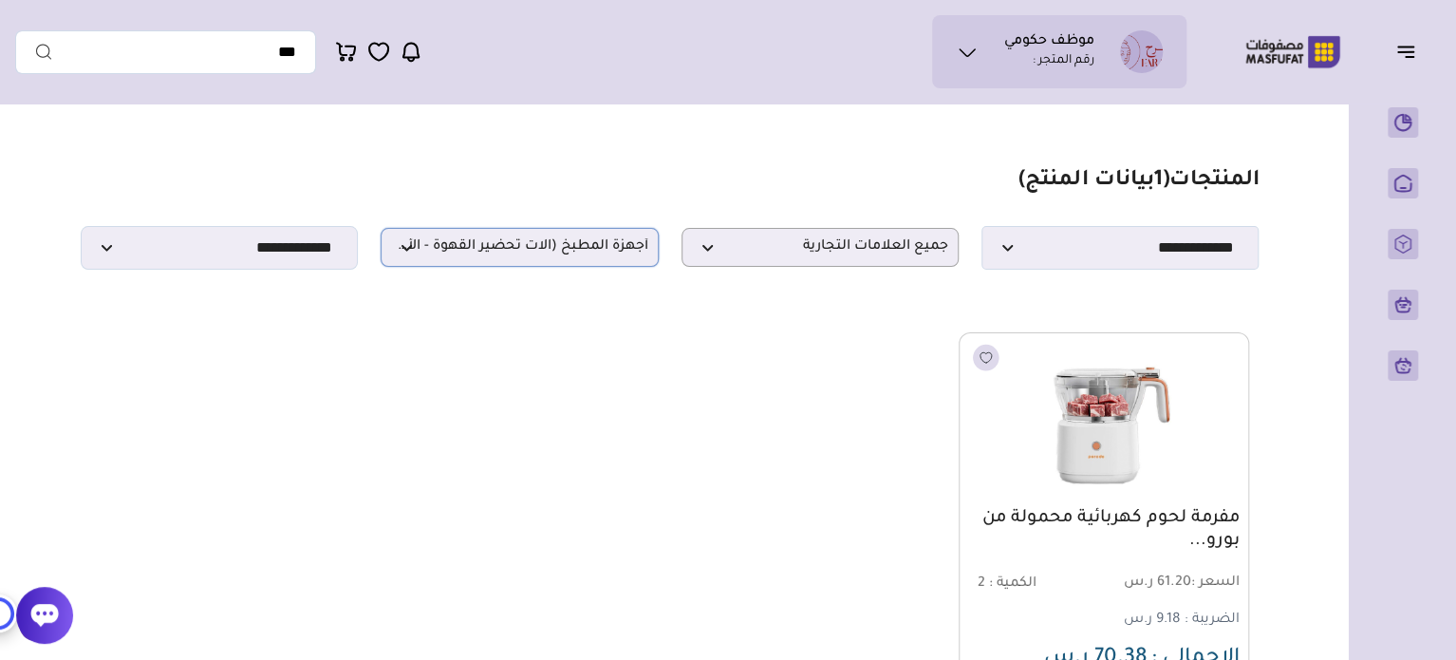
scroll to position [0, 0]
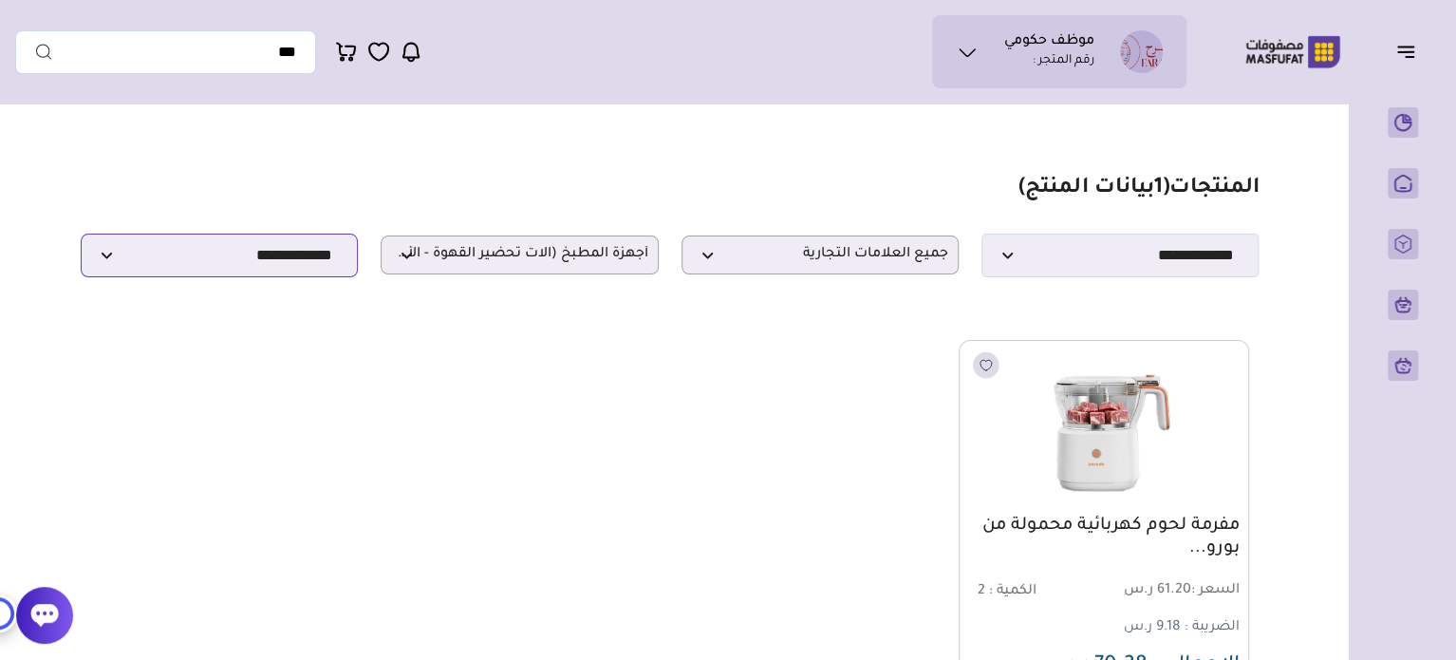
click at [277, 264] on select "**********" at bounding box center [219, 255] width 277 height 44
click at [352, 204] on section "**********" at bounding box center [670, 227] width 1178 height 102
click at [322, 265] on select "**********" at bounding box center [219, 255] width 277 height 44
select select
click at [81, 239] on select "**********" at bounding box center [219, 255] width 277 height 44
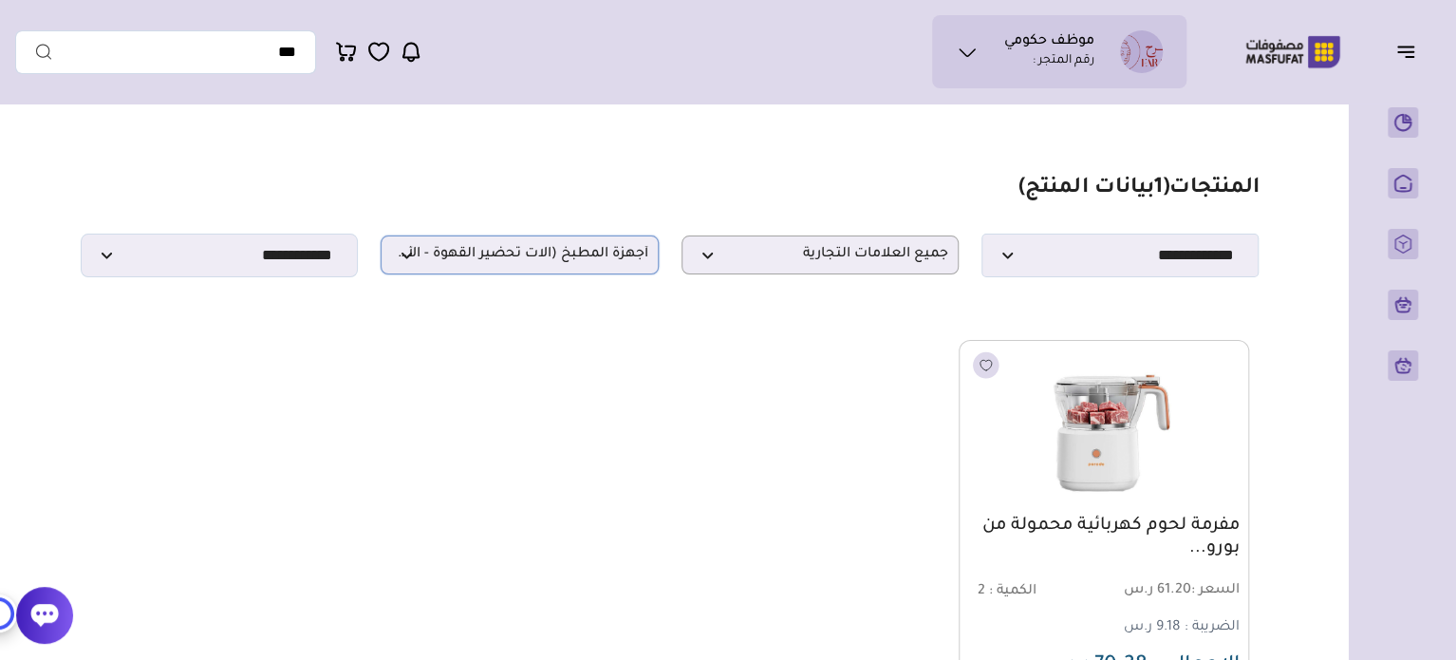
click at [612, 251] on span "أجهزة المطبخ (آلات تحضير القهوة - الأفران)" at bounding box center [519, 255] width 256 height 18
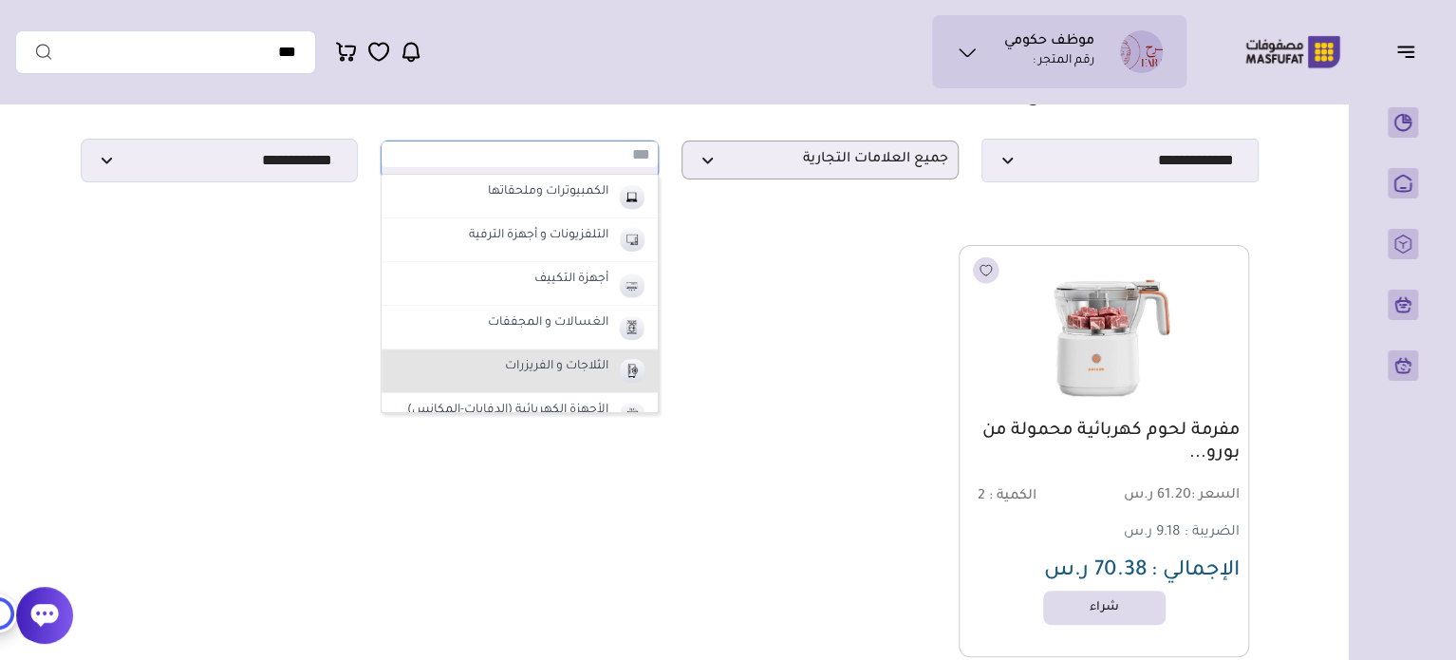
scroll to position [751, 0]
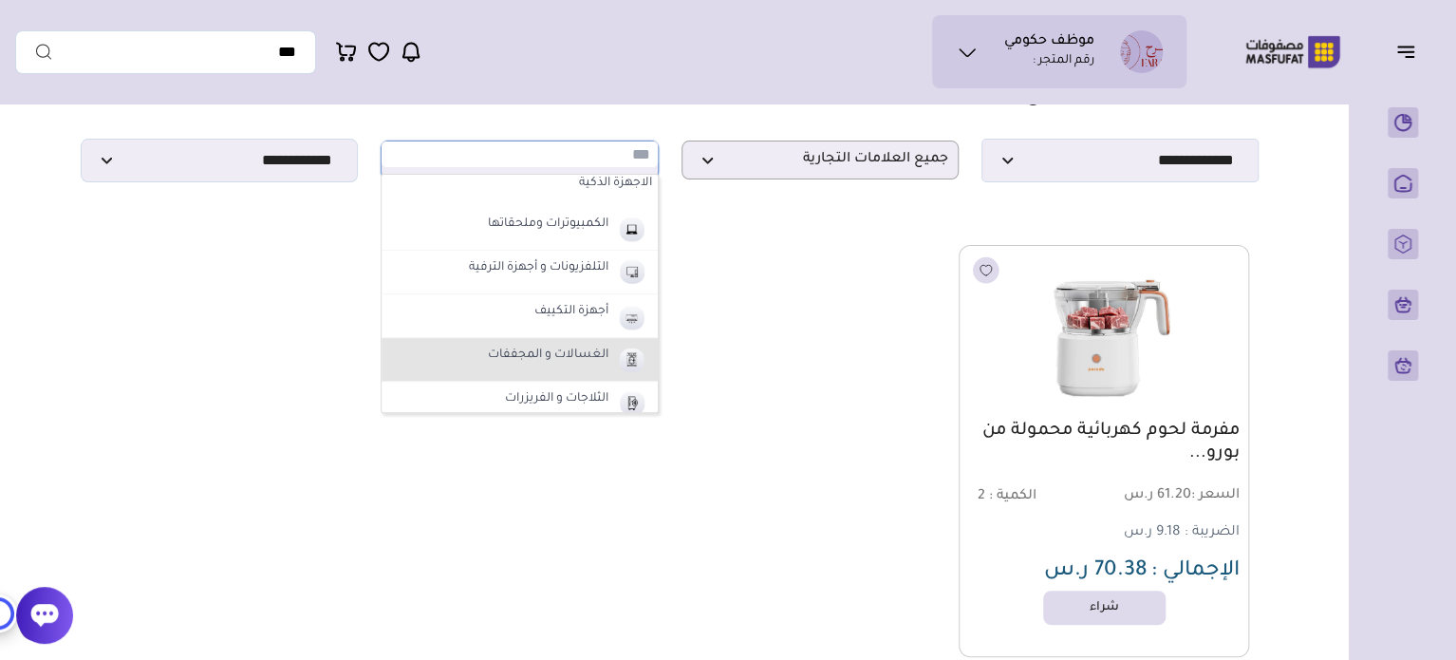
click at [462, 356] on li "الغسالات و المجففات" at bounding box center [518, 360] width 275 height 44
select select "**"
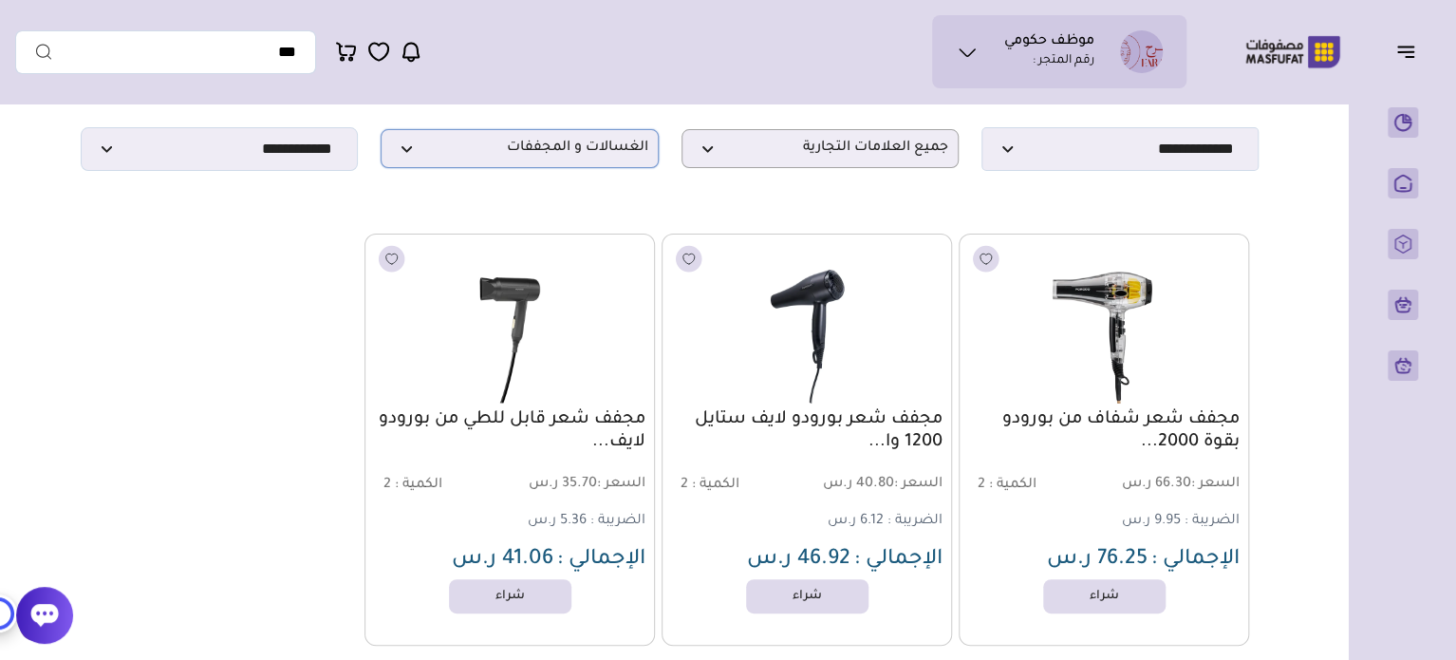
scroll to position [137, 0]
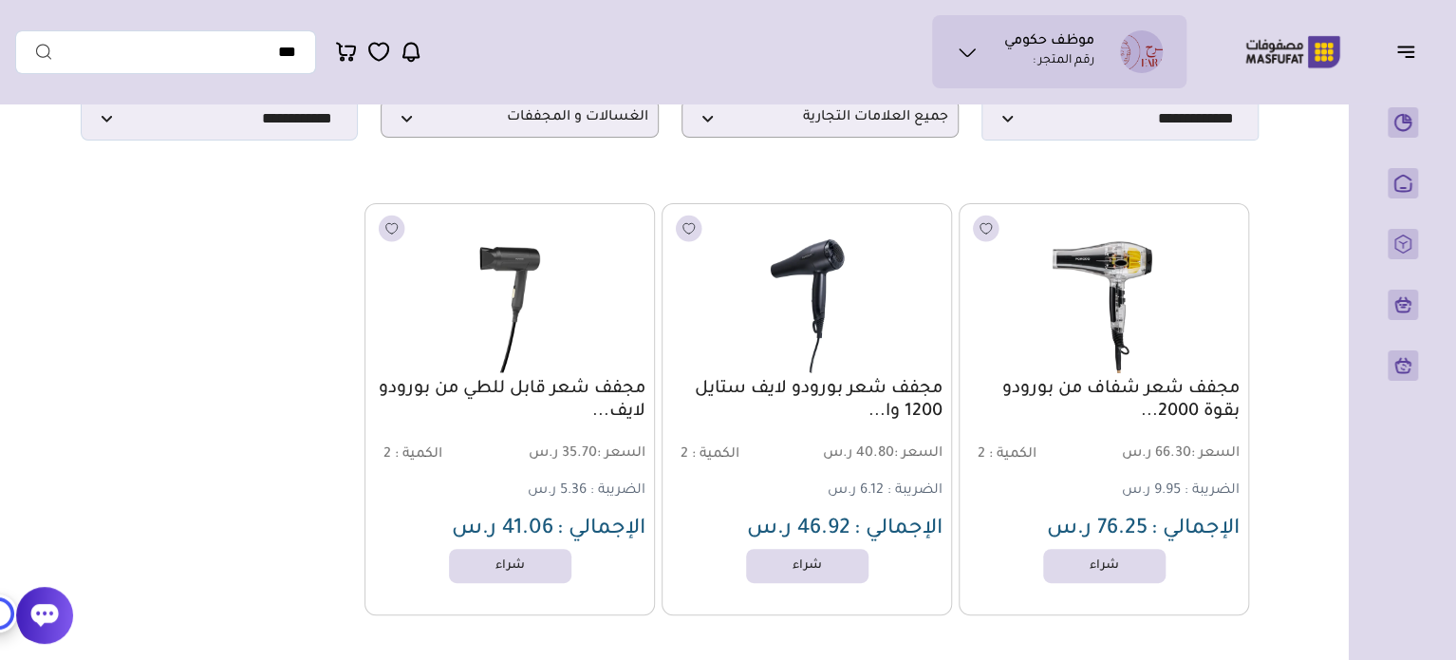
click at [1404, 50] on icon "button" at bounding box center [1405, 51] width 23 height 23
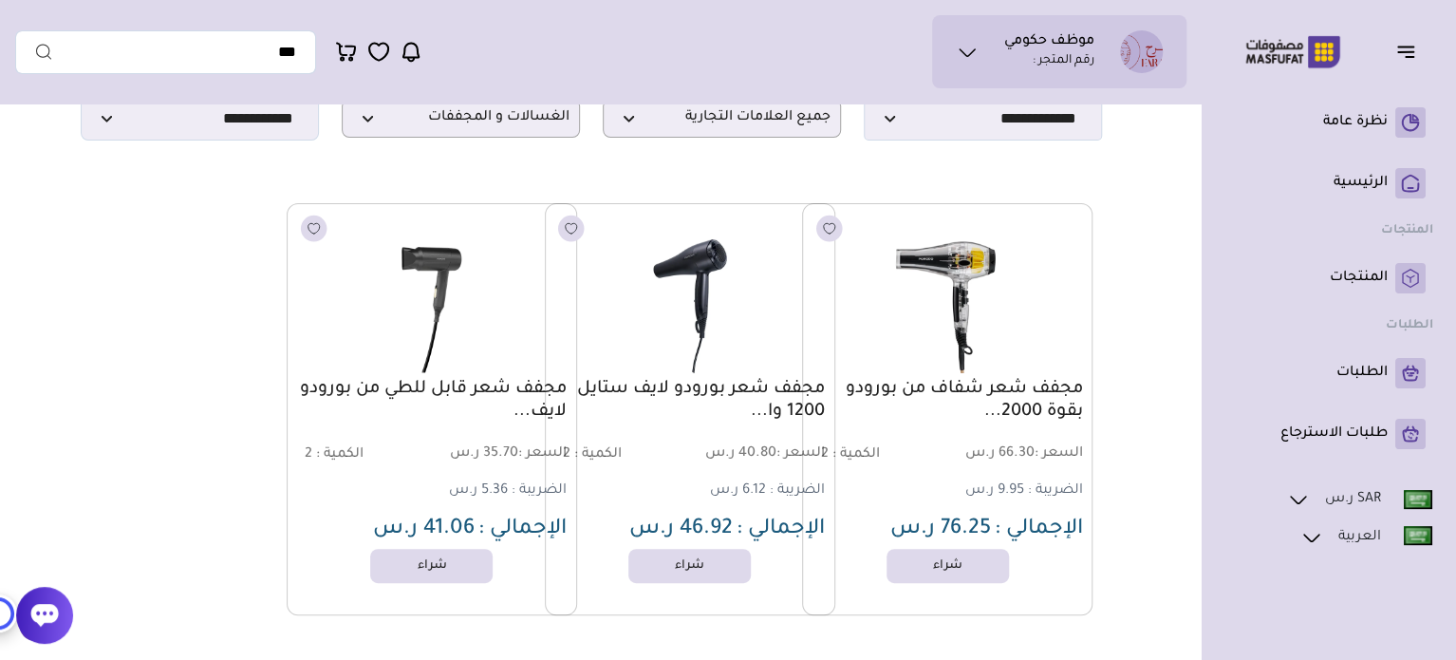
click at [1404, 50] on icon "button" at bounding box center [1405, 51] width 23 height 23
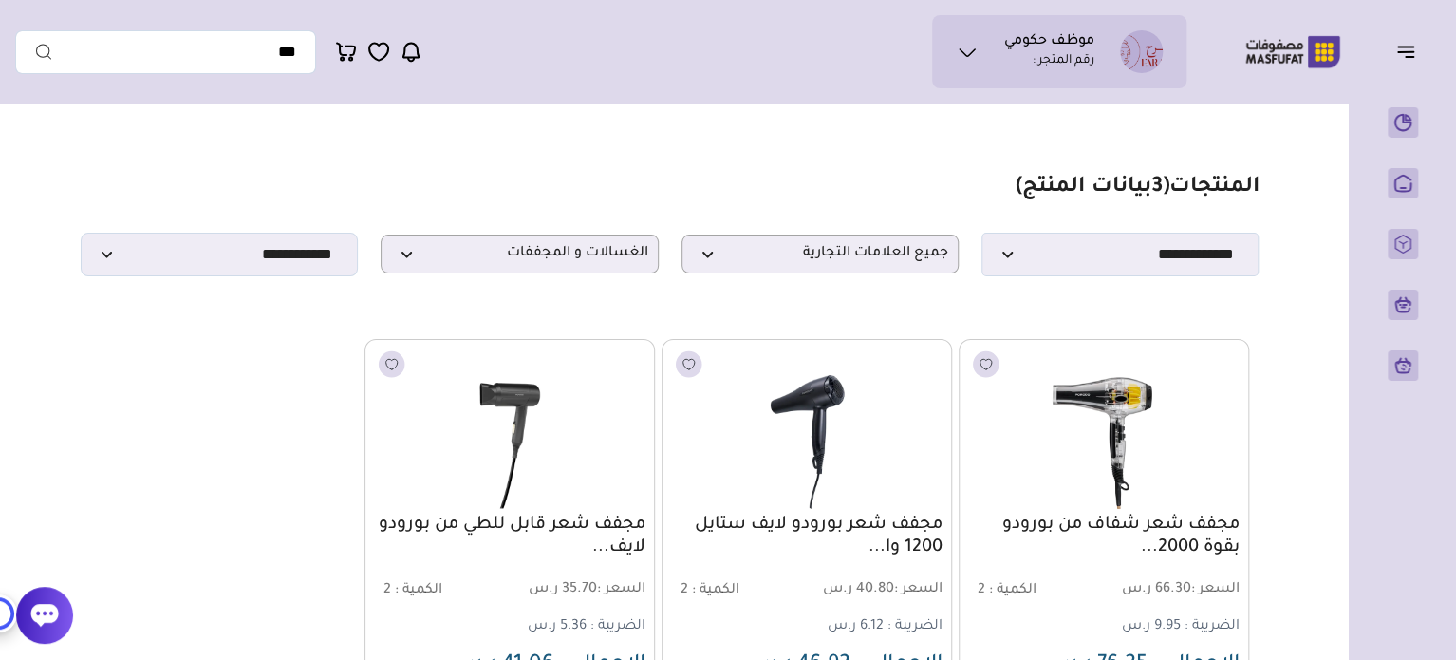
scroll to position [0, 0]
click at [1404, 49] on icon "button" at bounding box center [1405, 51] width 23 height 23
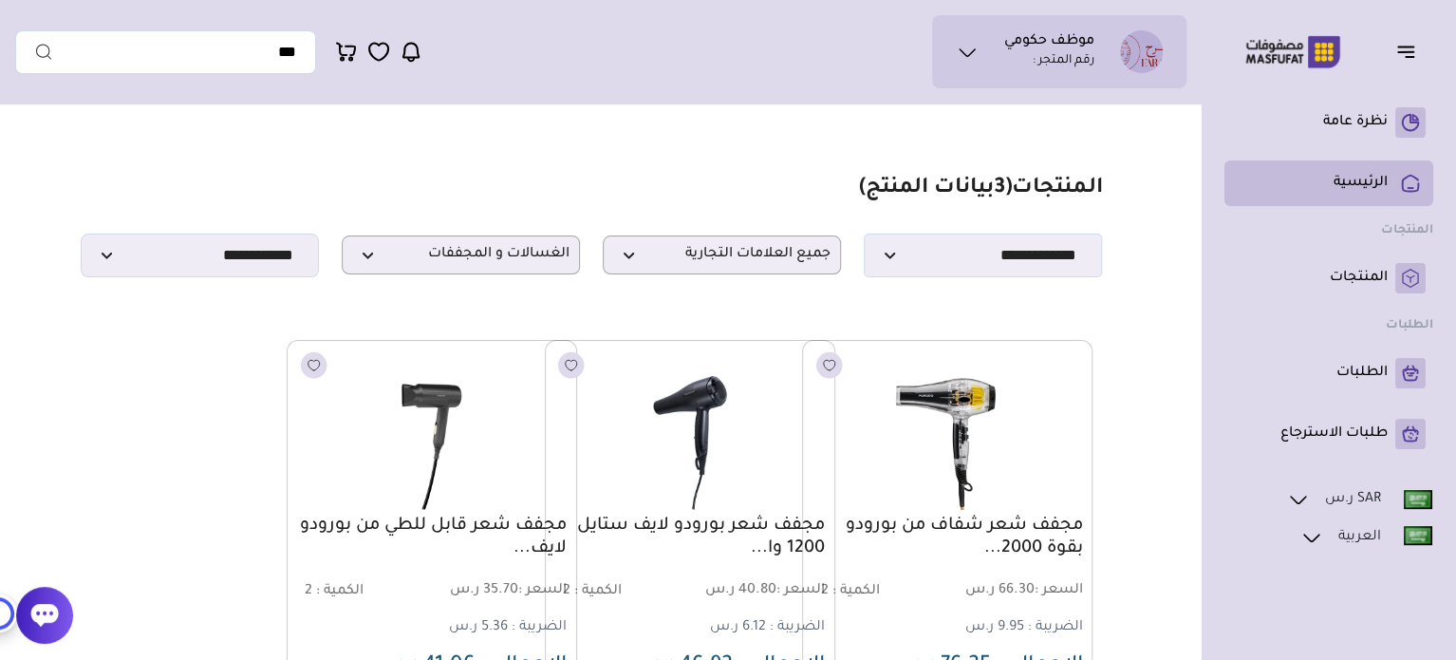
click at [1404, 182] on rect at bounding box center [1410, 183] width 30 height 30
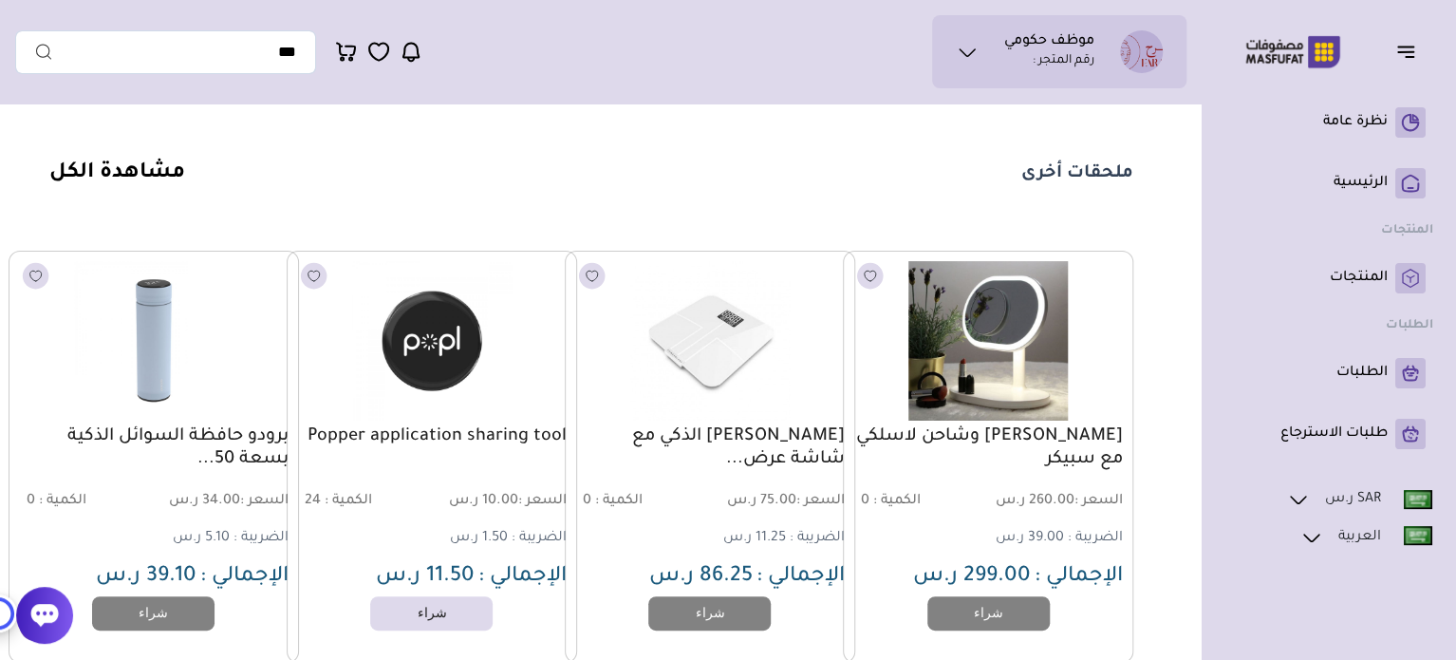
scroll to position [1423, 0]
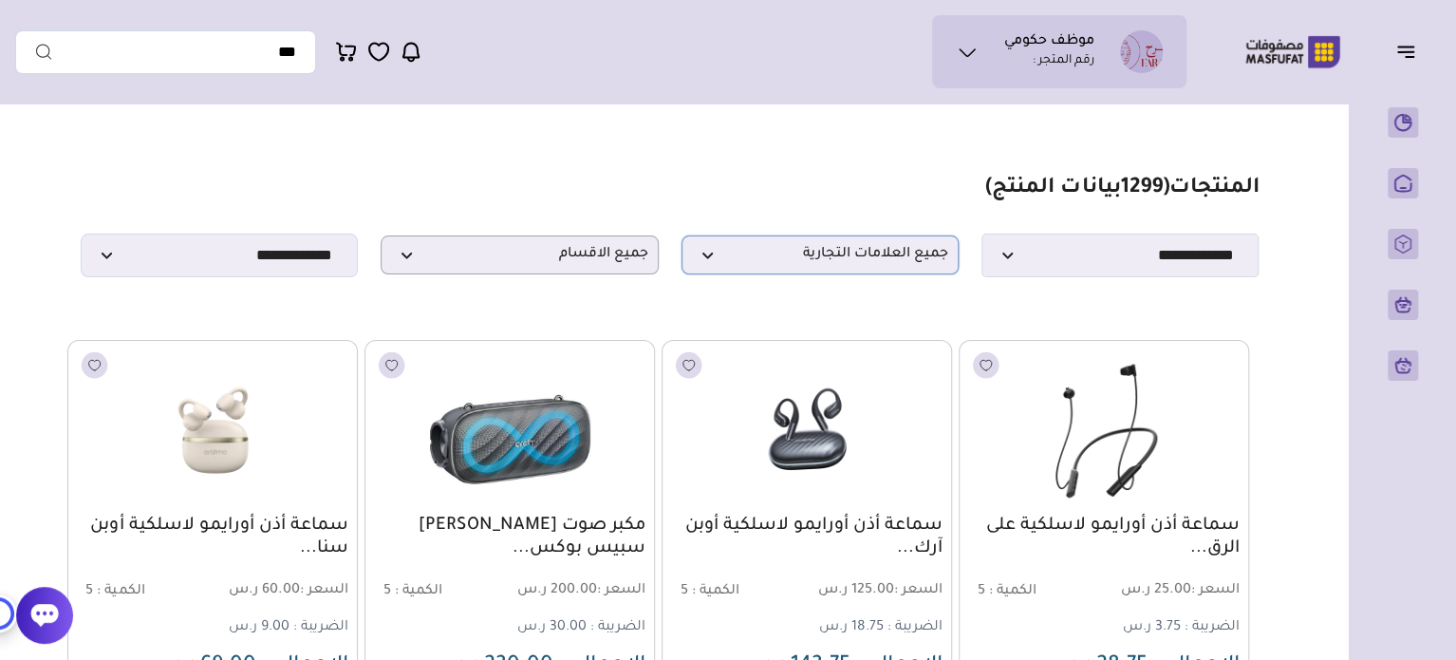
click at [733, 264] on span "جميع العلامات التجارية" at bounding box center [820, 255] width 256 height 18
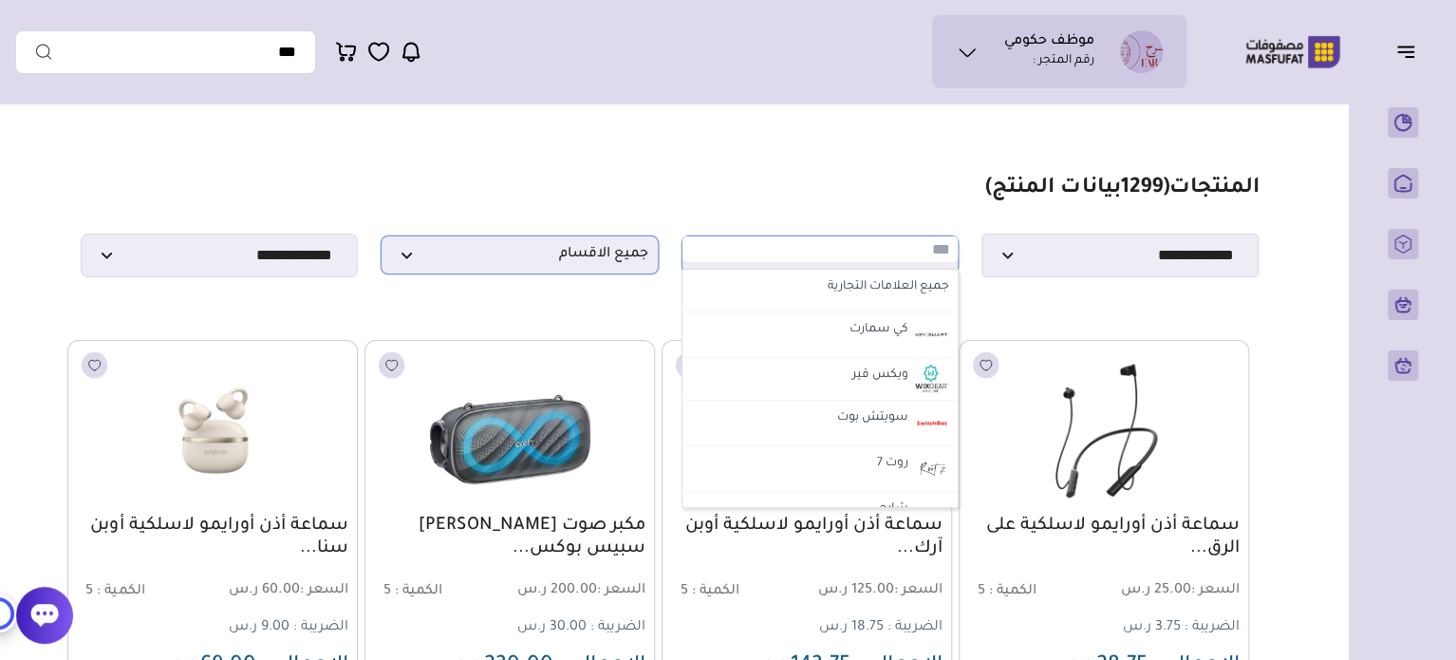
click at [491, 260] on span "جميع الاقسام" at bounding box center [519, 255] width 256 height 18
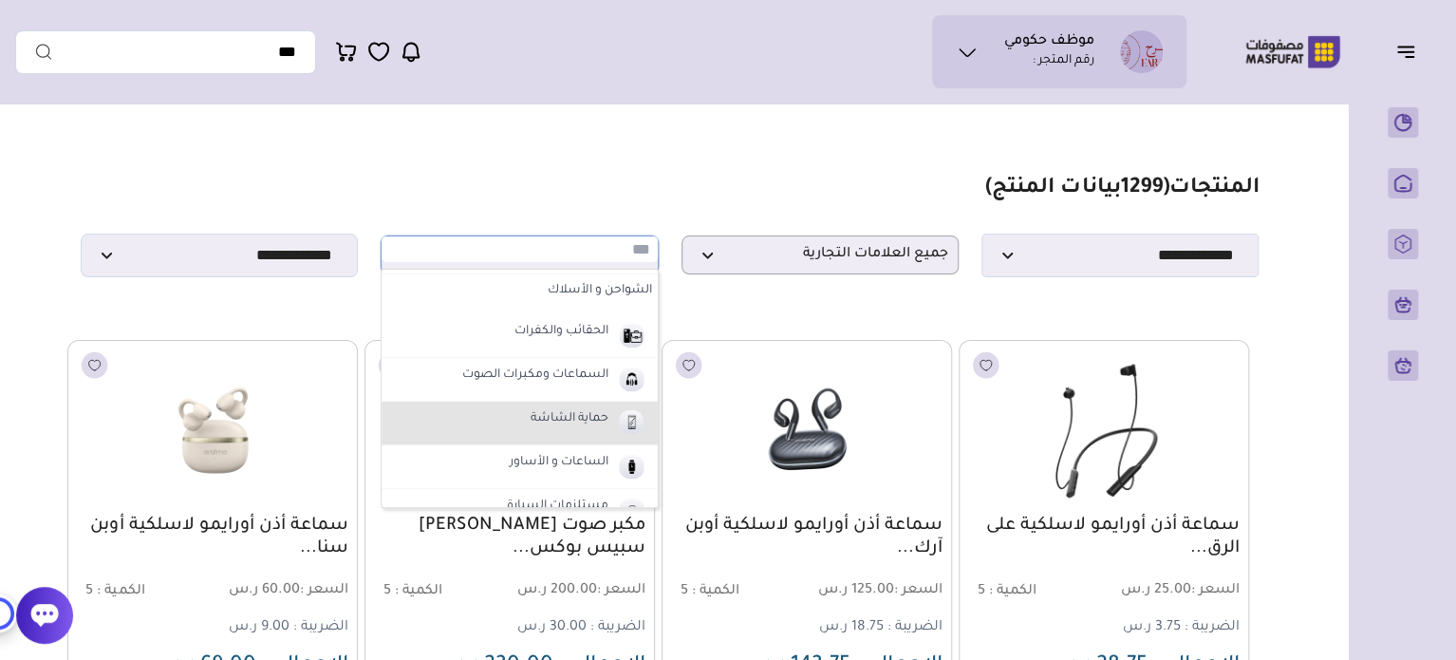
scroll to position [95, 0]
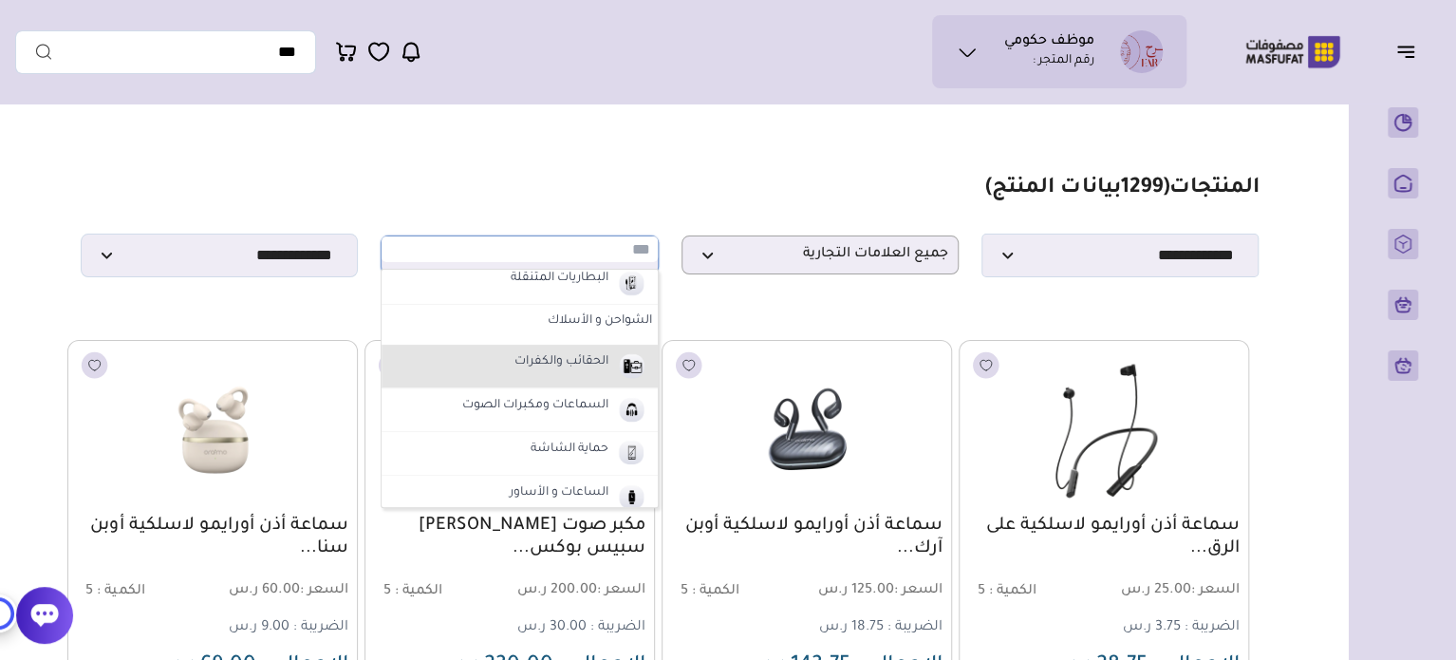
click at [482, 361] on li "الحقائب والكفرات" at bounding box center [518, 366] width 275 height 44
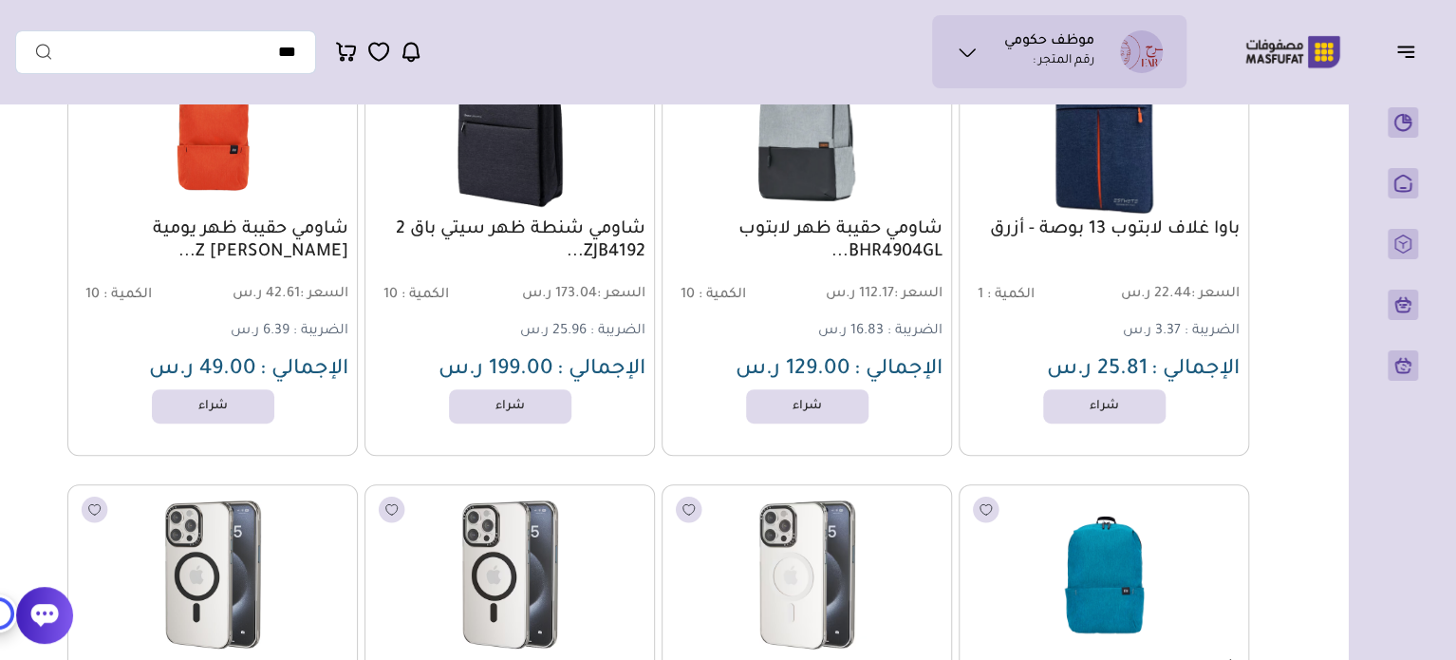
scroll to position [0, 0]
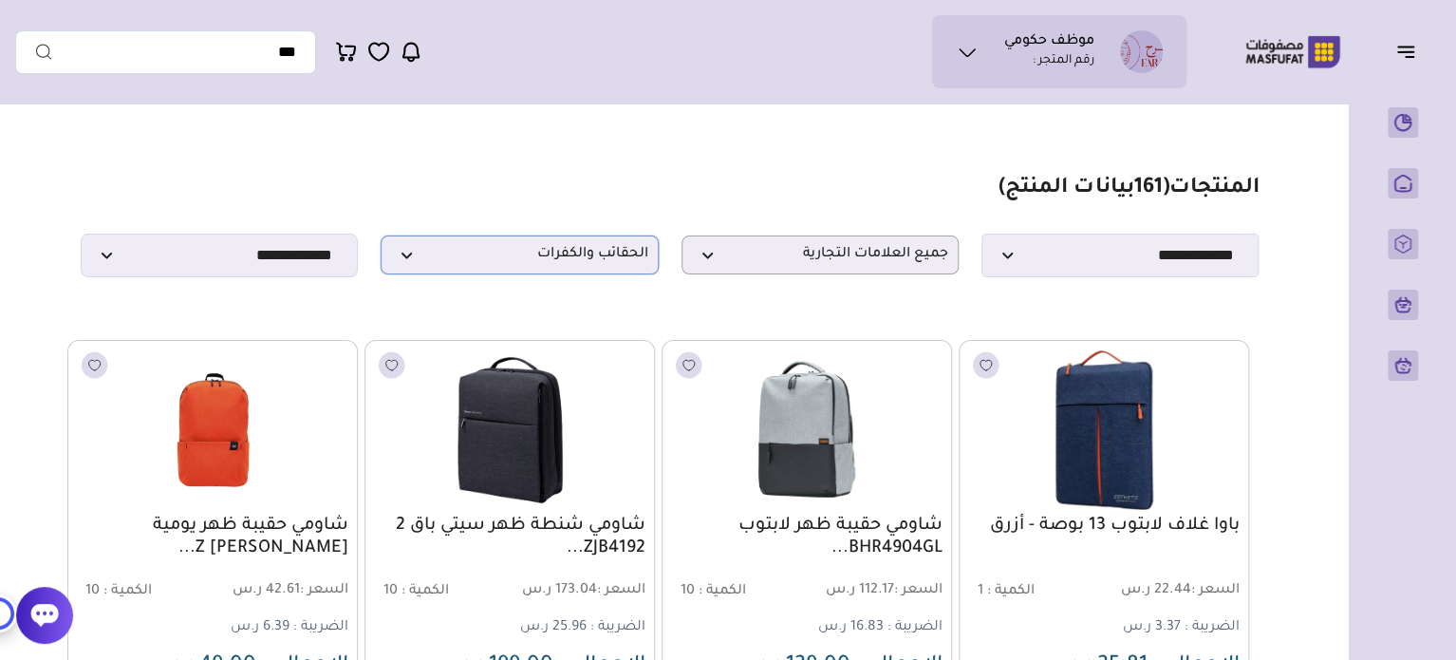
click at [502, 251] on span "الحقائب والكفرات" at bounding box center [519, 255] width 256 height 18
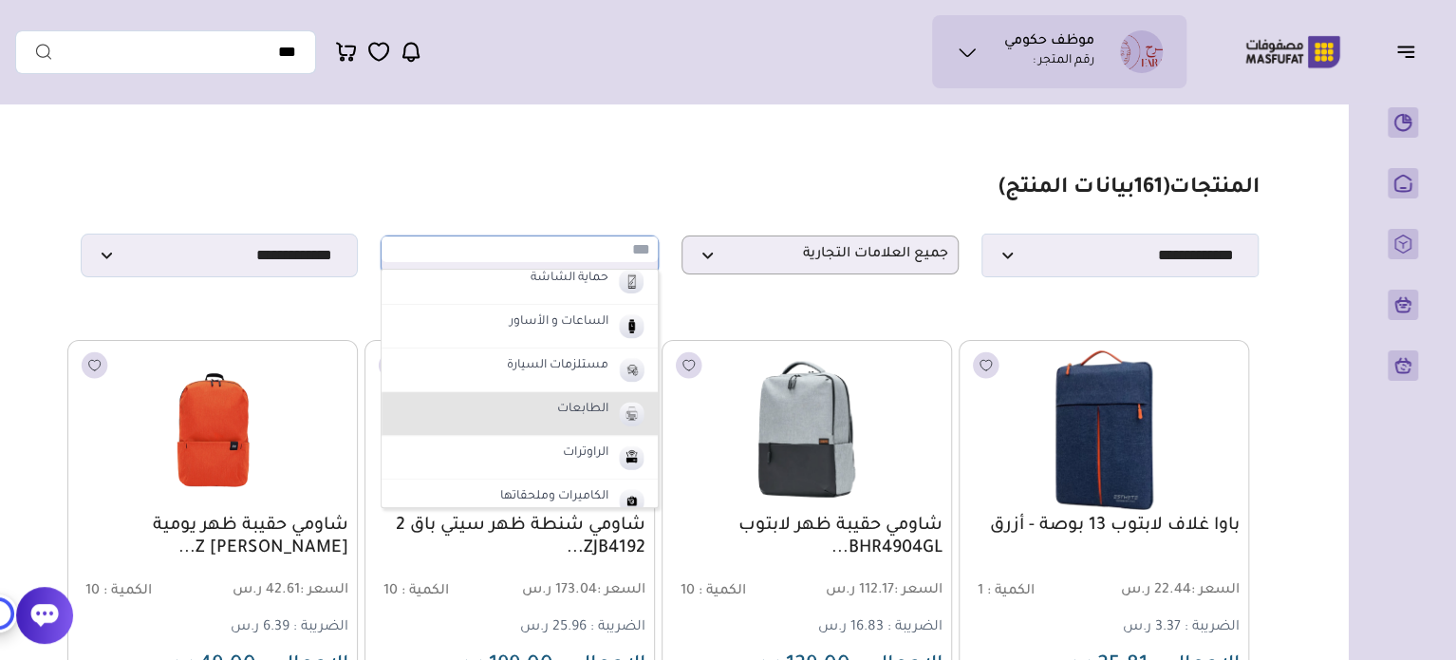
scroll to position [285, 0]
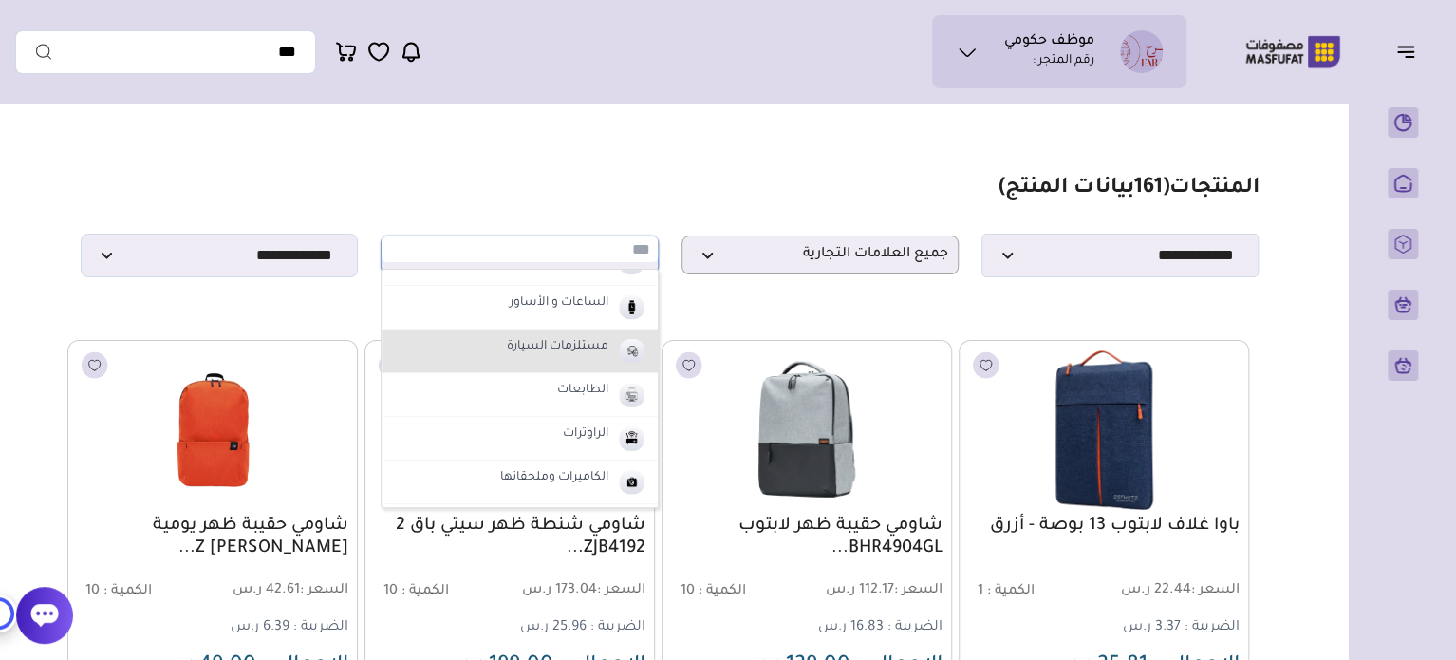
click at [456, 348] on li "مستلزمات السيارة" at bounding box center [518, 351] width 275 height 44
select select "*"
